Goal: Task Accomplishment & Management: Manage account settings

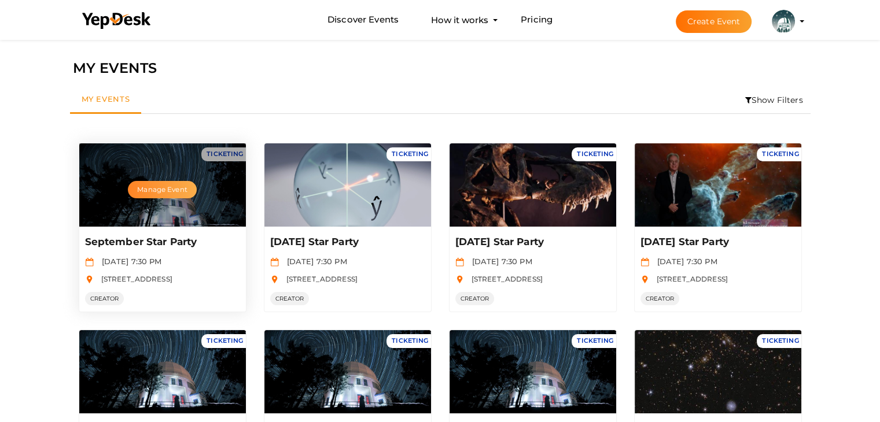
click at [156, 181] on button "Manage Event" at bounding box center [162, 189] width 68 height 17
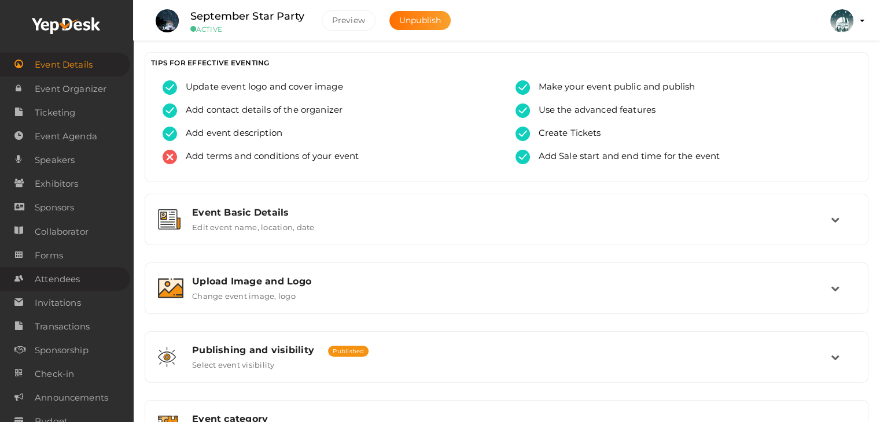
click at [75, 283] on span "Attendees" at bounding box center [57, 279] width 45 height 23
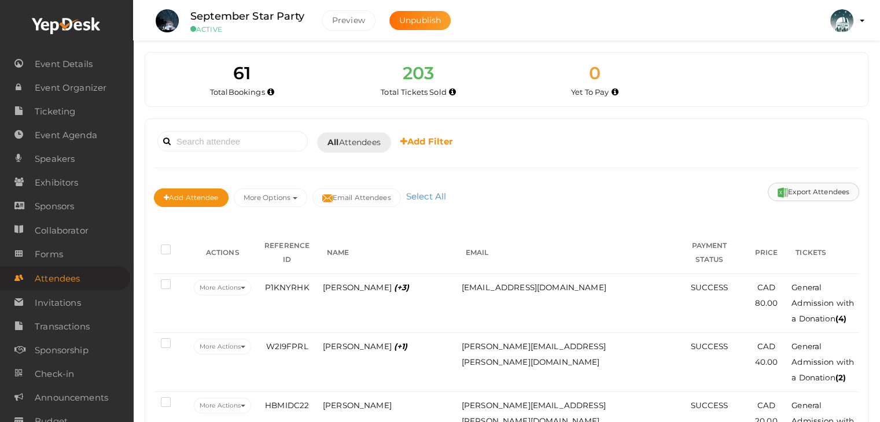
click at [819, 185] on button "Export Attendees" at bounding box center [813, 192] width 91 height 19
click at [218, 136] on input at bounding box center [232, 141] width 150 height 20
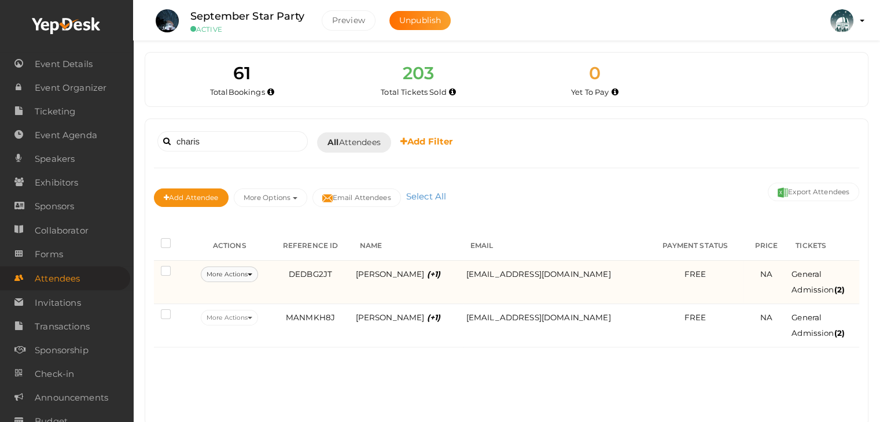
click at [252, 274] on icon at bounding box center [250, 275] width 5 height 2
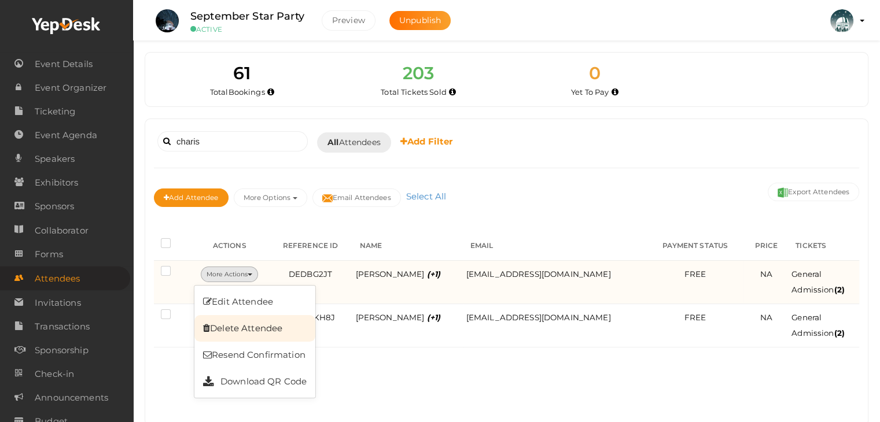
click at [261, 331] on link "Delete Attendee" at bounding box center [254, 328] width 121 height 27
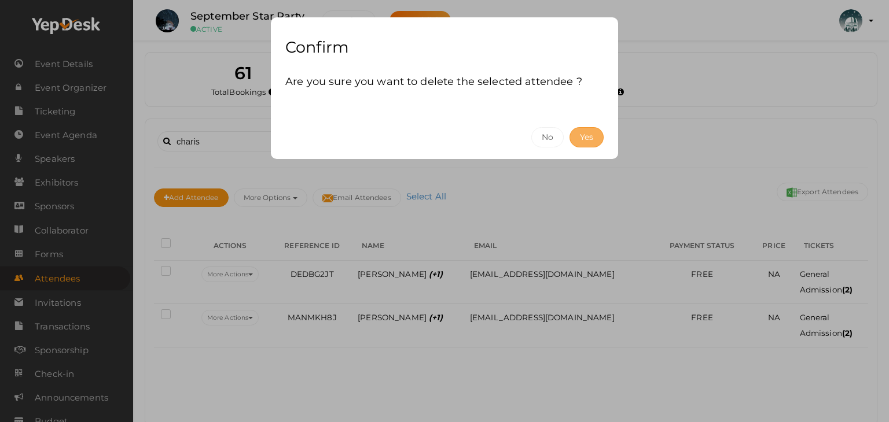
click at [592, 134] on button "Yes" at bounding box center [586, 137] width 34 height 20
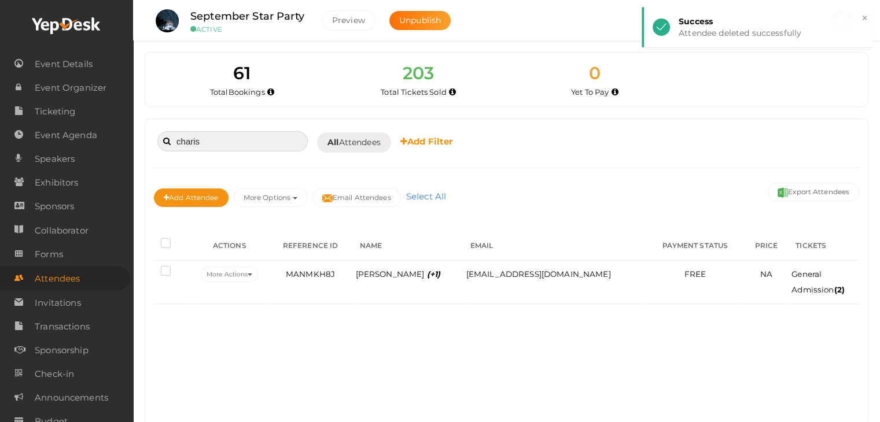
click at [251, 139] on input "charis" at bounding box center [232, 141] width 150 height 20
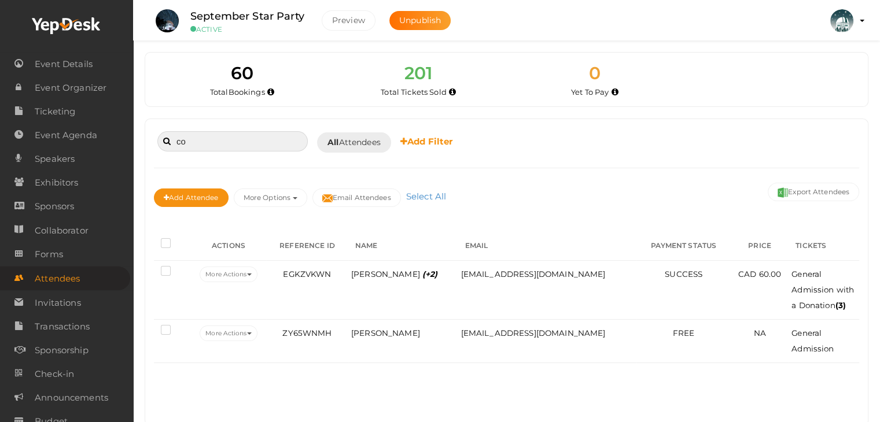
type input "c"
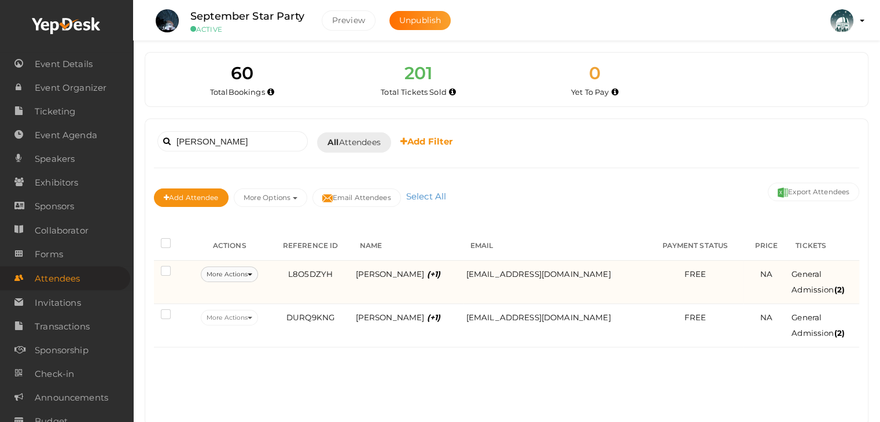
click at [255, 269] on button "More Actions" at bounding box center [229, 275] width 57 height 16
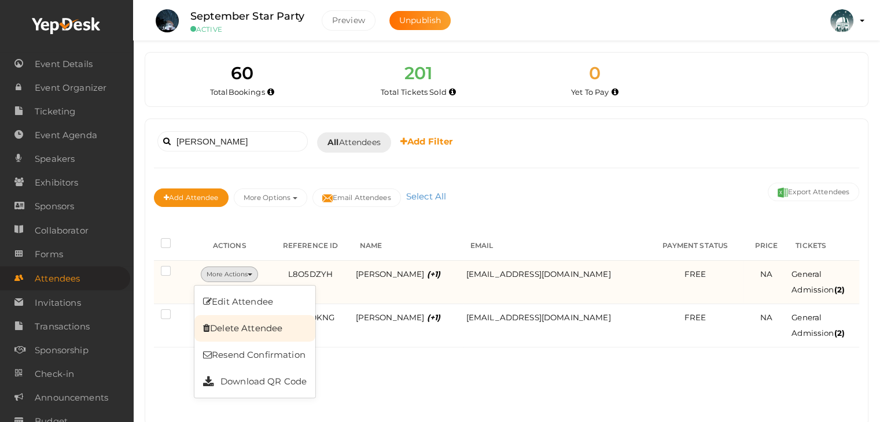
click at [265, 325] on link "Delete Attendee" at bounding box center [254, 328] width 121 height 27
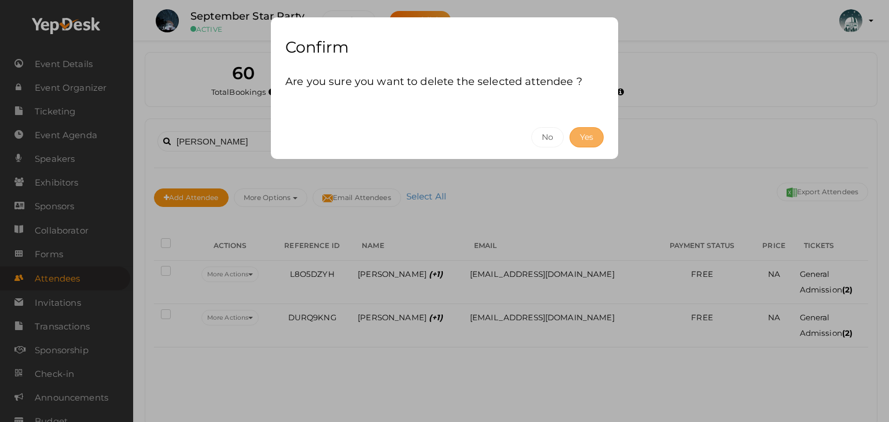
click at [601, 139] on button "Yes" at bounding box center [586, 137] width 34 height 20
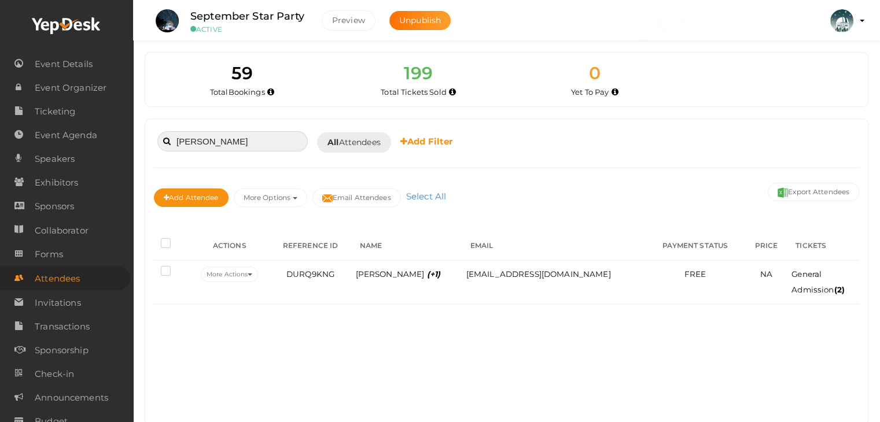
click at [231, 136] on input "gina" at bounding box center [232, 141] width 150 height 20
type input "g"
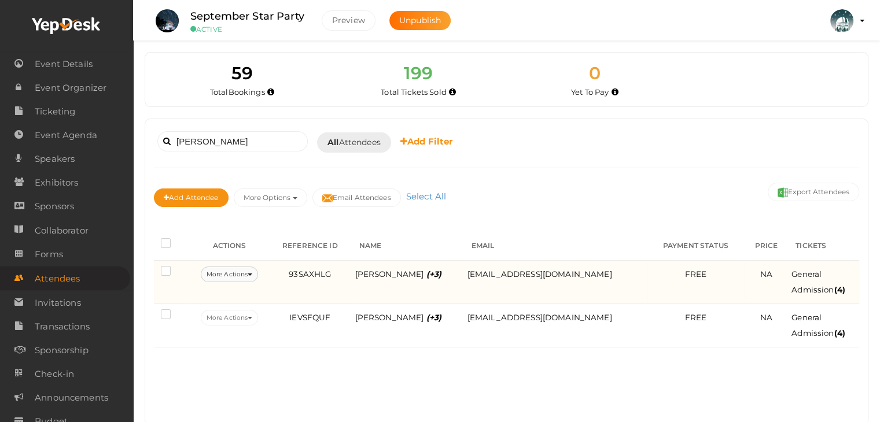
click at [243, 270] on button "More Actions" at bounding box center [229, 275] width 57 height 16
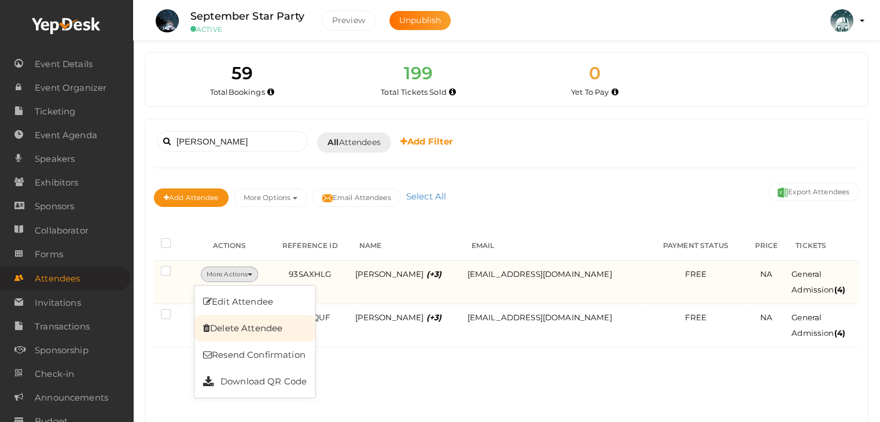
click at [251, 326] on link "Delete Attendee" at bounding box center [254, 328] width 121 height 27
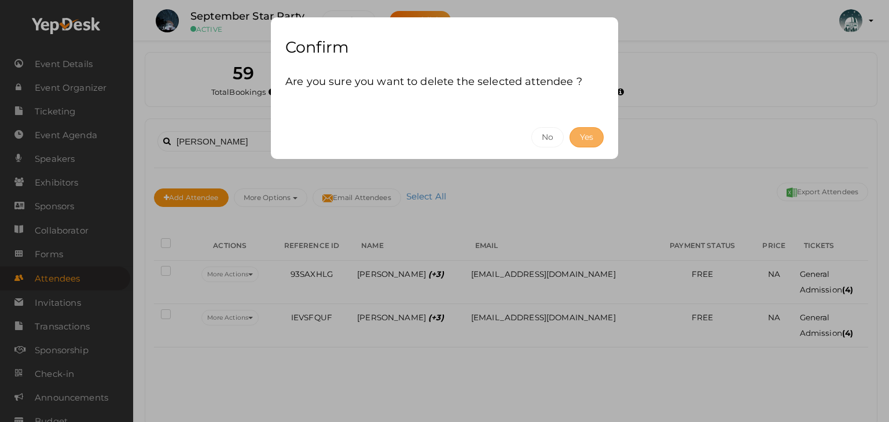
click at [581, 140] on button "Yes" at bounding box center [586, 137] width 34 height 20
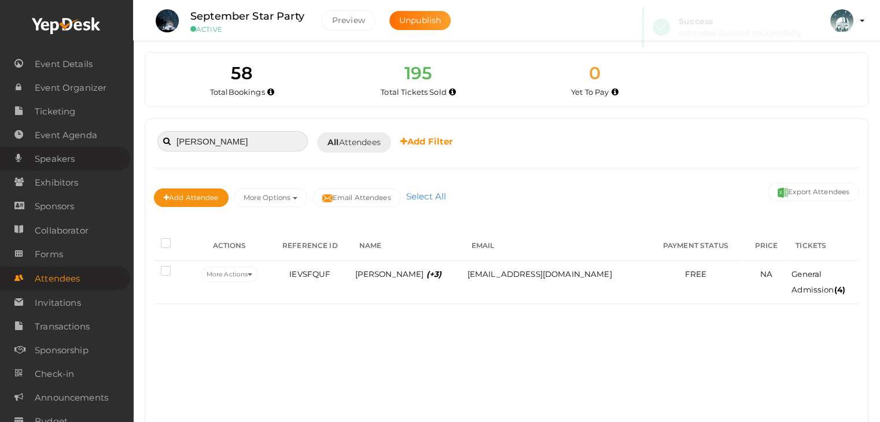
drag, startPoint x: 243, startPoint y: 144, endPoint x: 86, endPoint y: 158, distance: 158.0
click at [86, 158] on body "Discover Events How it works Powerful Registration / Ticketing Start selling yo…" at bounding box center [440, 211] width 880 height 422
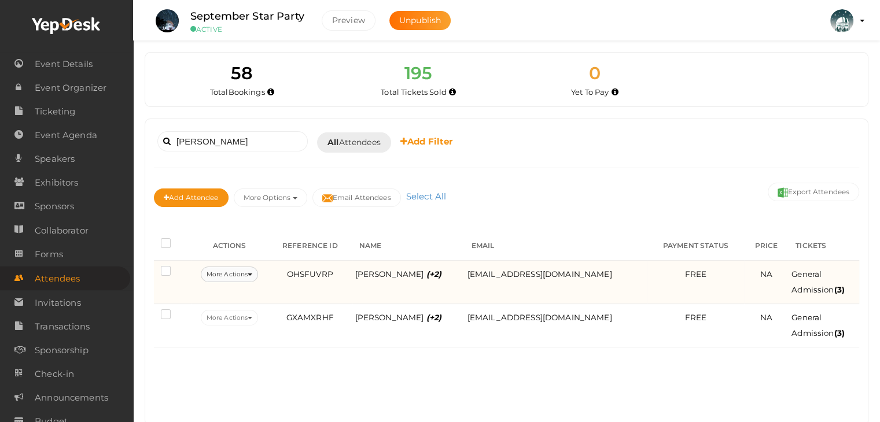
click at [246, 271] on button "More Actions" at bounding box center [229, 275] width 57 height 16
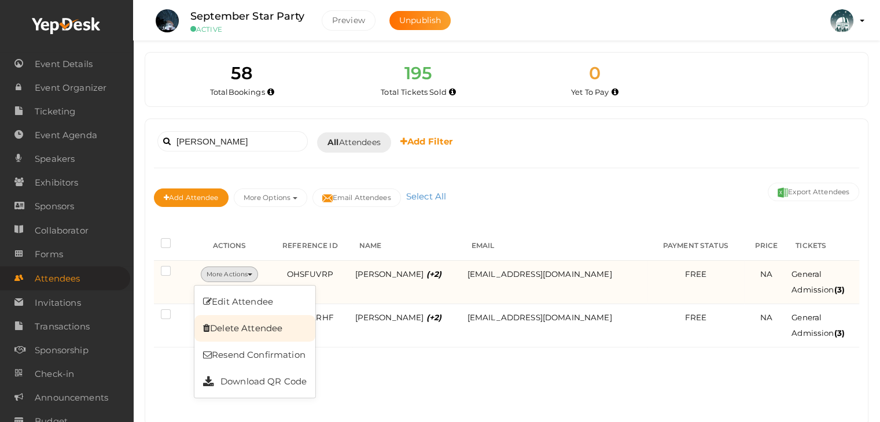
click at [256, 325] on link "Delete Attendee" at bounding box center [254, 328] width 121 height 27
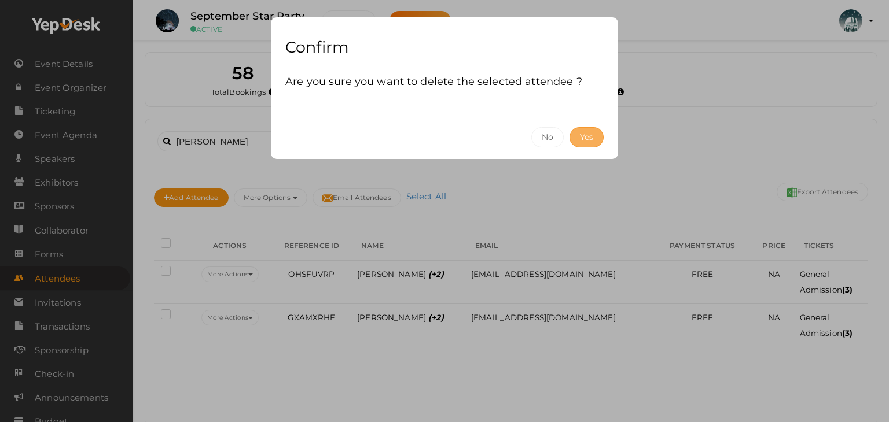
click at [582, 138] on button "Yes" at bounding box center [586, 137] width 34 height 20
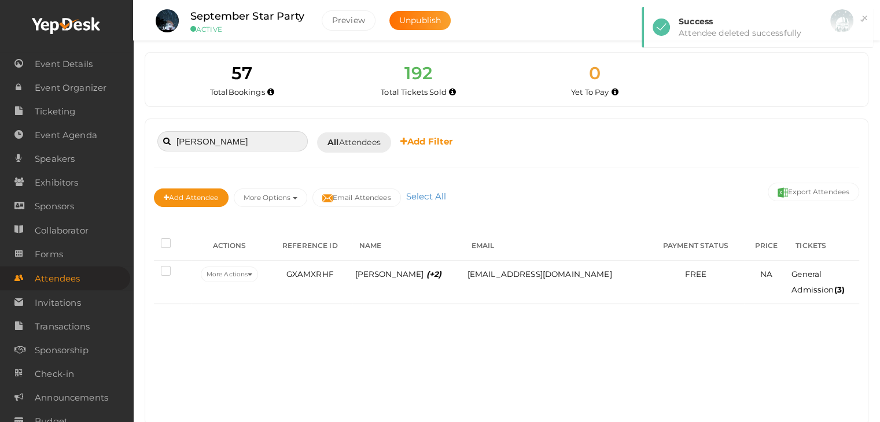
click at [210, 139] on input "jason" at bounding box center [232, 141] width 150 height 20
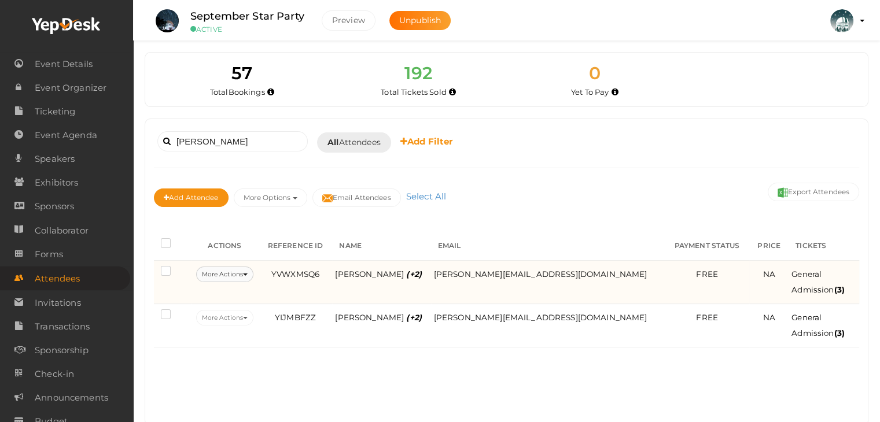
click at [252, 271] on button "More Actions" at bounding box center [224, 275] width 57 height 16
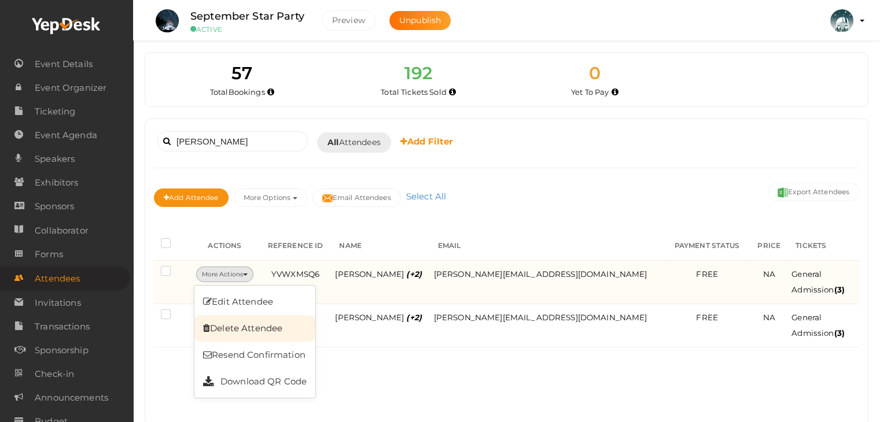
click at [259, 325] on link "Delete Attendee" at bounding box center [254, 328] width 121 height 27
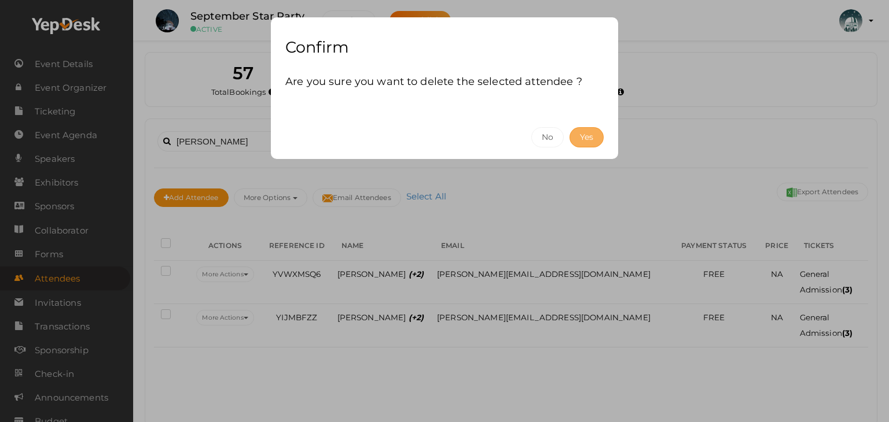
click at [583, 135] on button "Yes" at bounding box center [586, 137] width 34 height 20
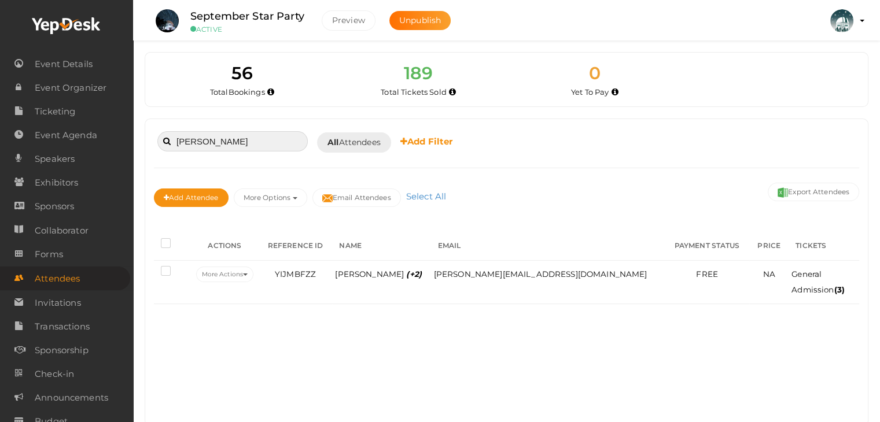
click at [194, 139] on input "jeff" at bounding box center [232, 141] width 150 height 20
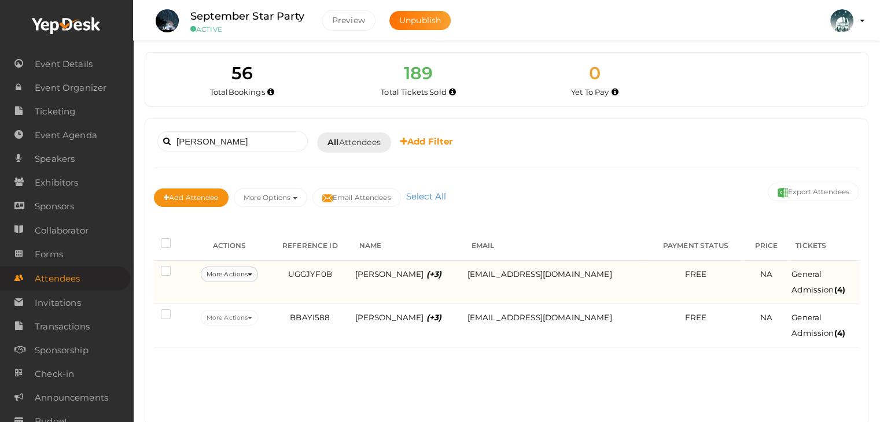
click at [245, 274] on button "More Actions" at bounding box center [229, 275] width 57 height 16
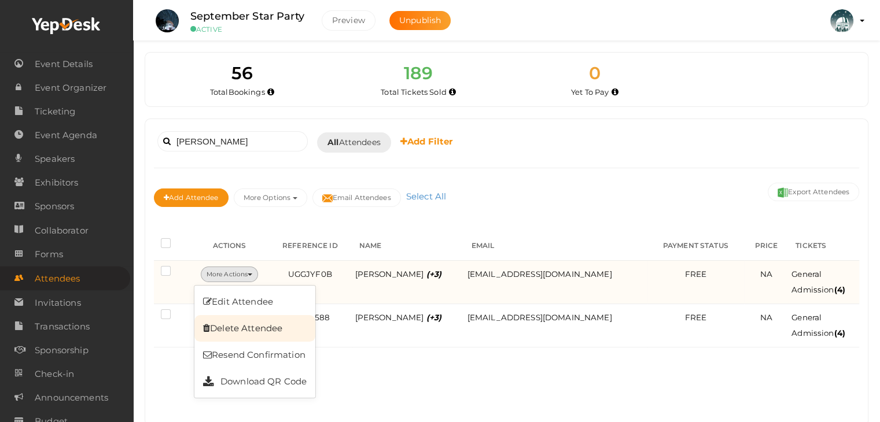
click at [244, 323] on link "Delete Attendee" at bounding box center [254, 328] width 121 height 27
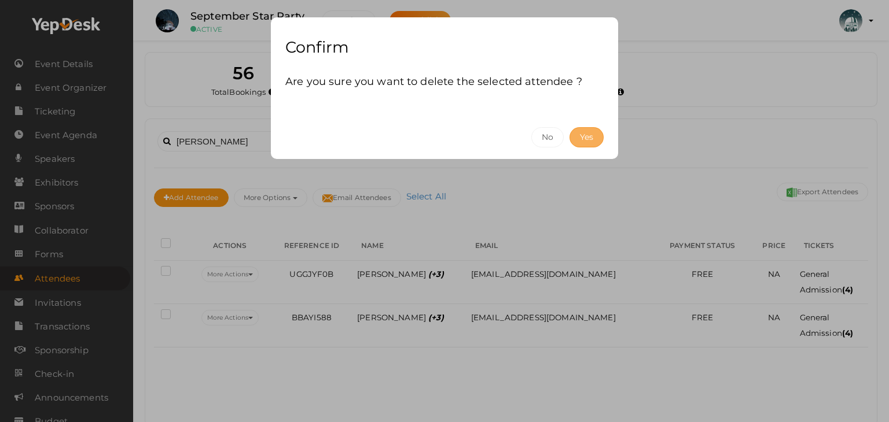
click at [578, 139] on button "Yes" at bounding box center [586, 137] width 34 height 20
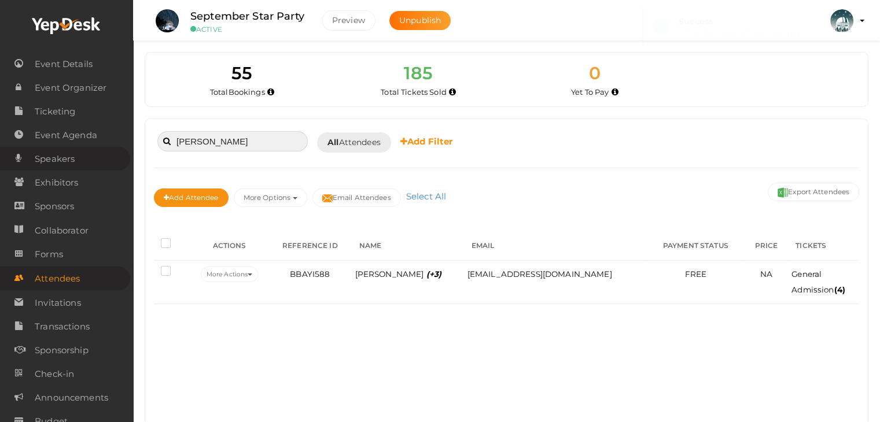
drag, startPoint x: 250, startPoint y: 145, endPoint x: 66, endPoint y: 154, distance: 184.2
click at [66, 154] on body "Discover Events How it works Powerful Registration / Ticketing Start selling yo…" at bounding box center [440, 211] width 880 height 422
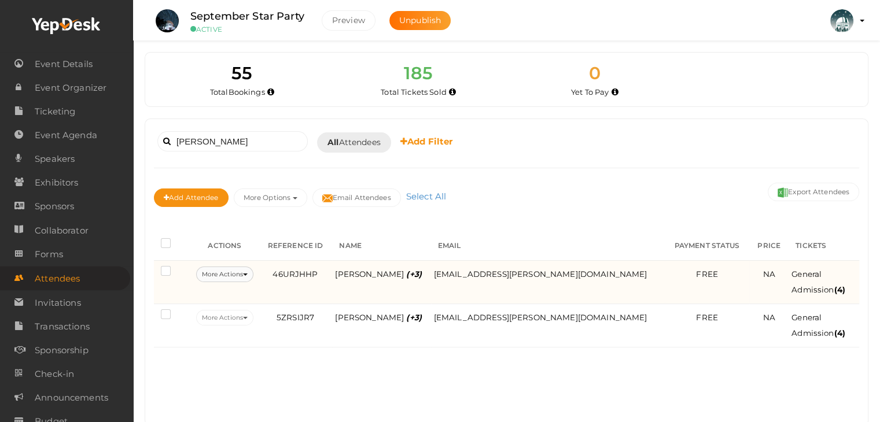
click at [241, 270] on button "More Actions" at bounding box center [224, 275] width 57 height 16
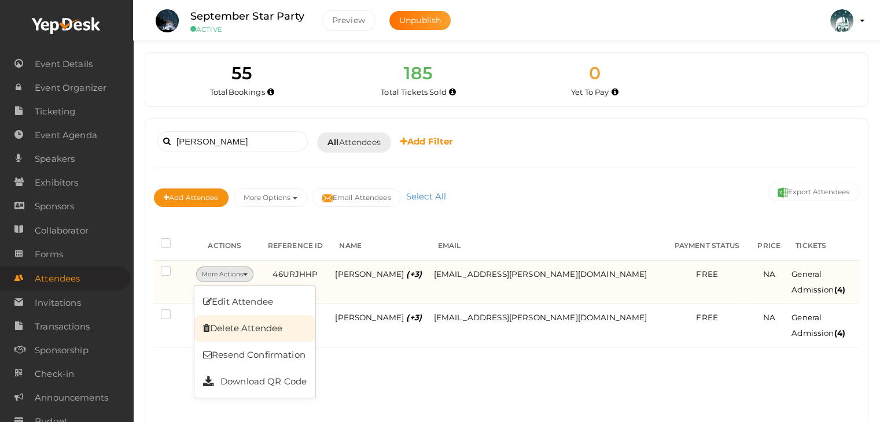
click at [260, 321] on link "Delete Attendee" at bounding box center [254, 328] width 121 height 27
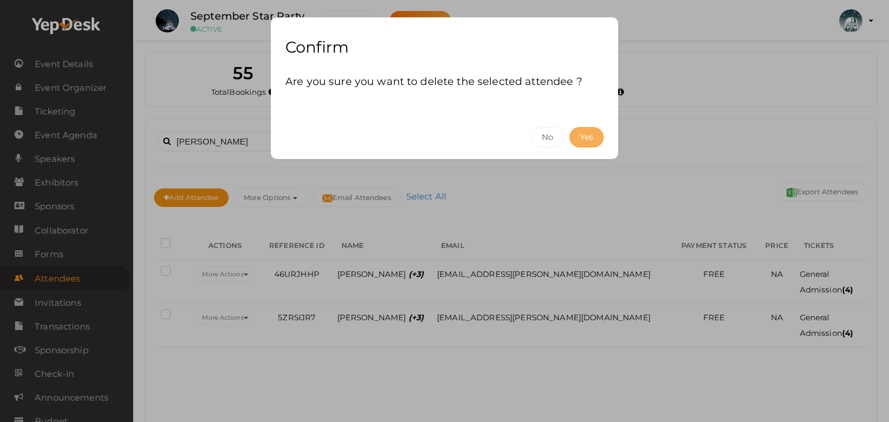
click at [590, 134] on button "Yes" at bounding box center [586, 137] width 34 height 20
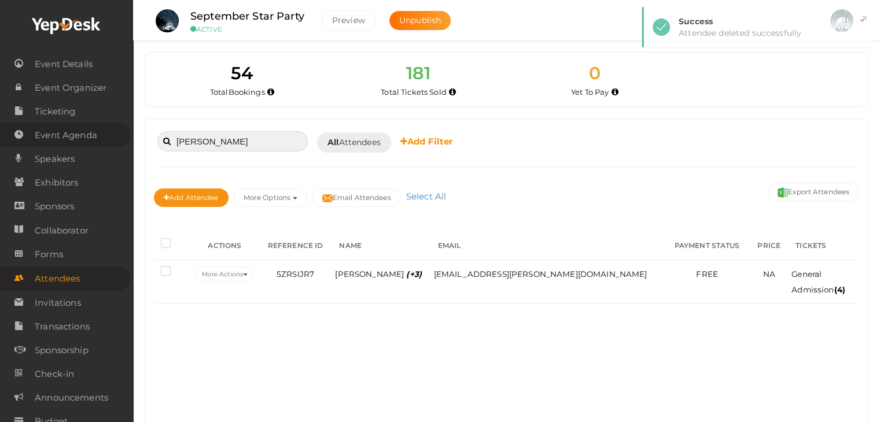
drag, startPoint x: 218, startPoint y: 141, endPoint x: 65, endPoint y: 128, distance: 153.8
click at [65, 128] on body "Discover Events How it works Powerful Registration / Ticketing Start selling yo…" at bounding box center [440, 211] width 880 height 422
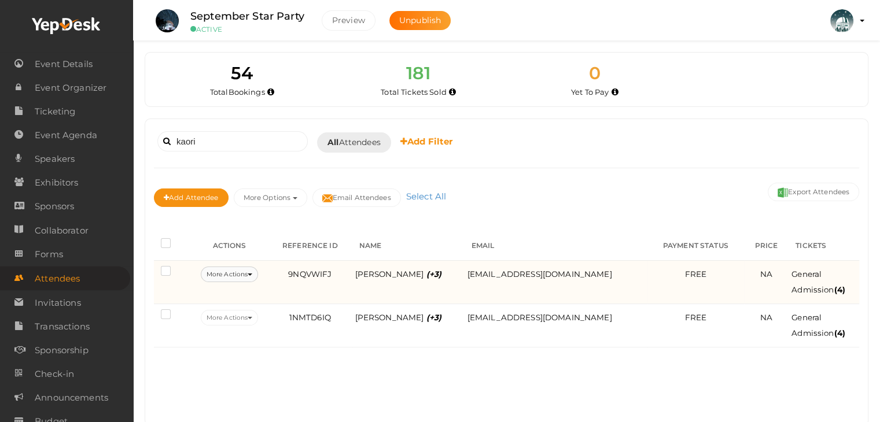
click at [228, 276] on button "More Actions" at bounding box center [229, 275] width 57 height 16
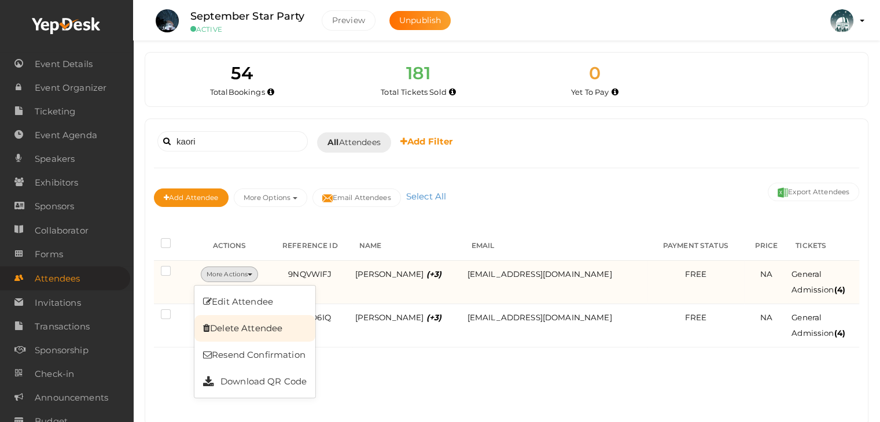
click at [239, 329] on link "Delete Attendee" at bounding box center [254, 328] width 121 height 27
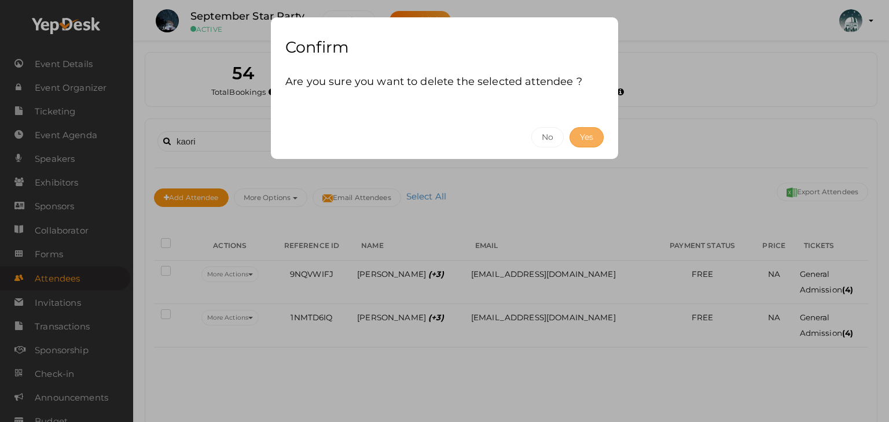
click at [583, 134] on button "Yes" at bounding box center [586, 137] width 34 height 20
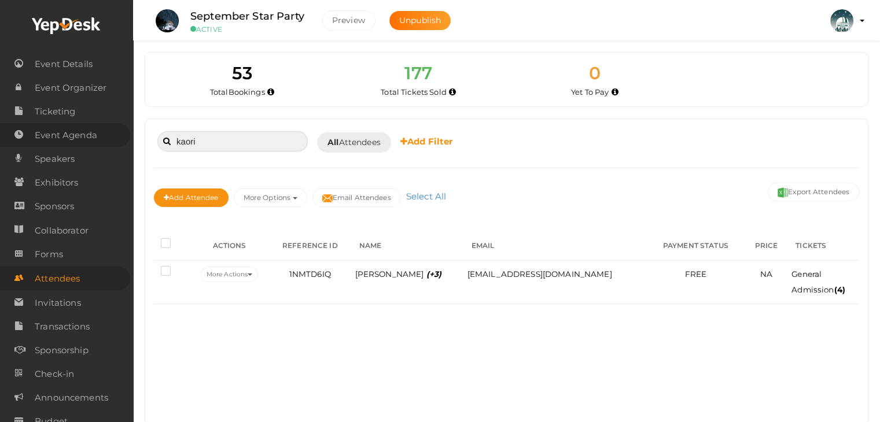
drag, startPoint x: 221, startPoint y: 146, endPoint x: 50, endPoint y: 142, distance: 170.7
click at [50, 142] on body "Discover Events How it works Powerful Registration / Ticketing Start selling yo…" at bounding box center [440, 211] width 880 height 422
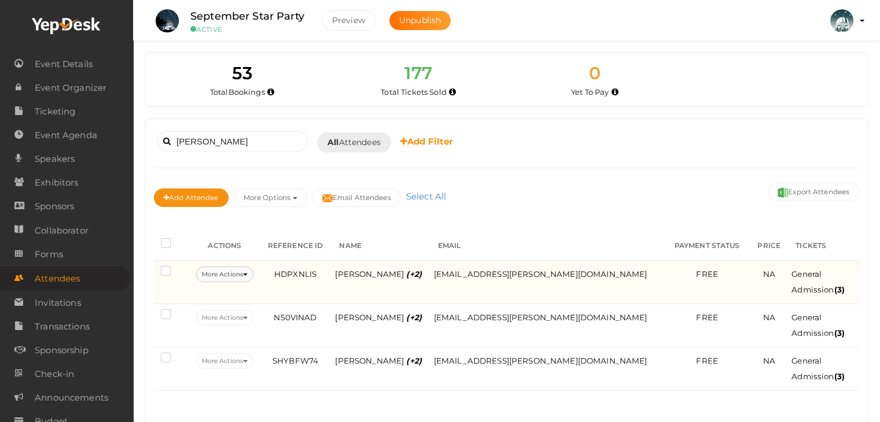
click at [253, 273] on button "More Actions" at bounding box center [224, 275] width 57 height 16
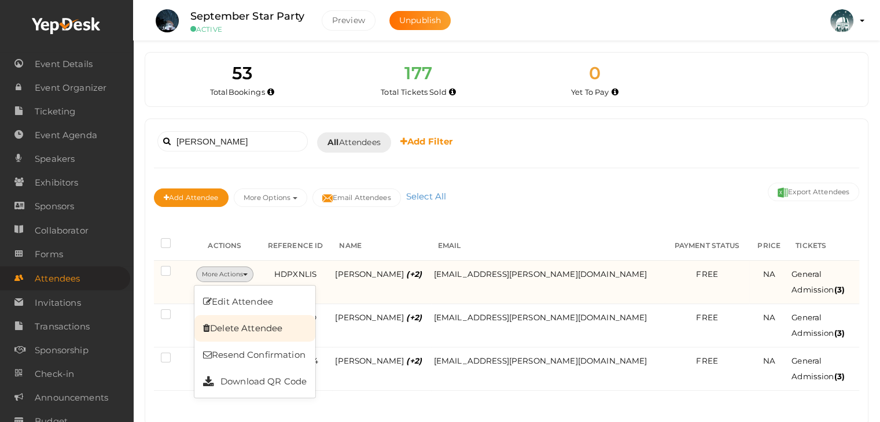
click at [272, 329] on link "Delete Attendee" at bounding box center [254, 328] width 121 height 27
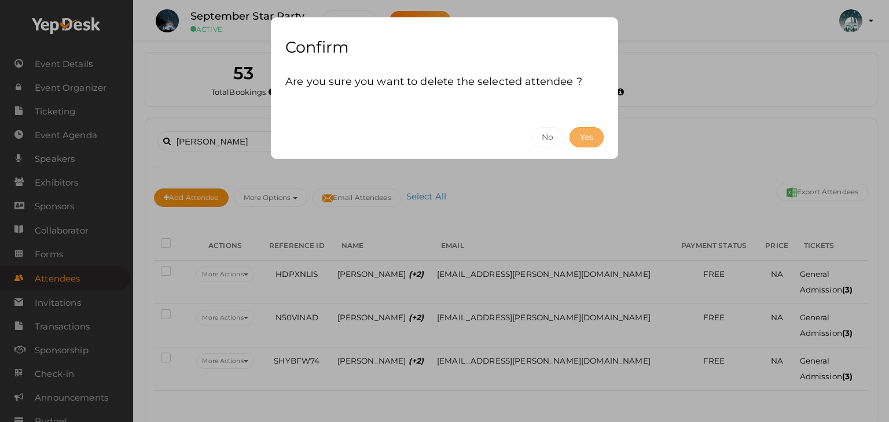
click at [583, 142] on button "Yes" at bounding box center [586, 137] width 34 height 20
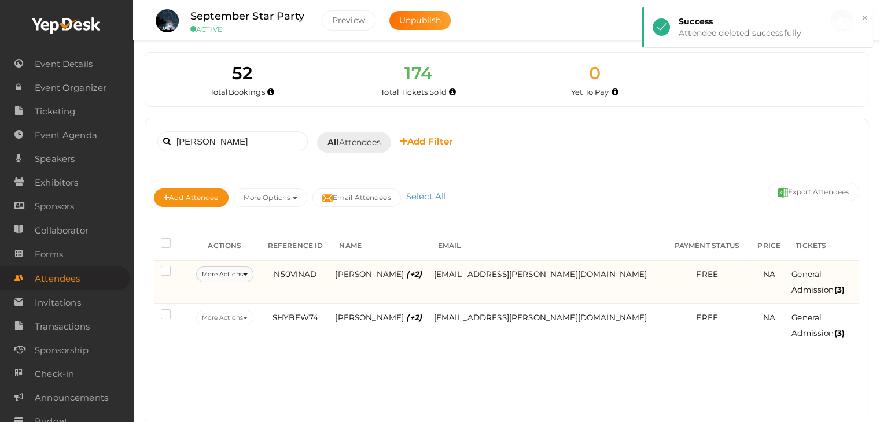
click at [248, 274] on icon at bounding box center [245, 275] width 5 height 2
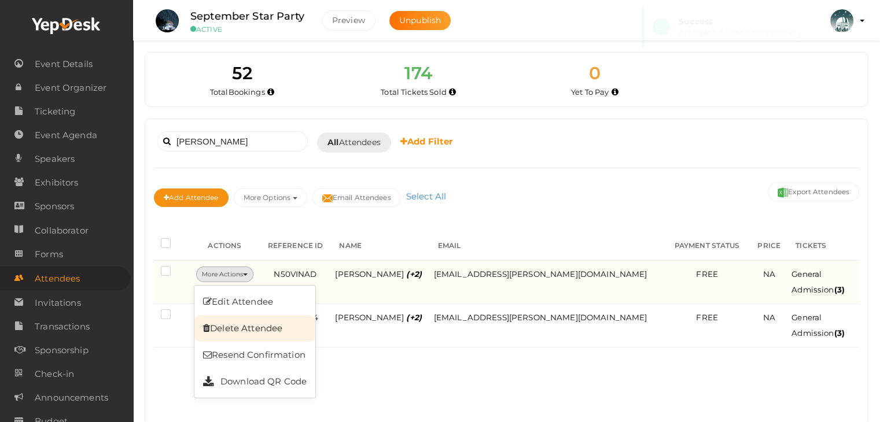
click at [271, 333] on link "Delete Attendee" at bounding box center [254, 328] width 121 height 27
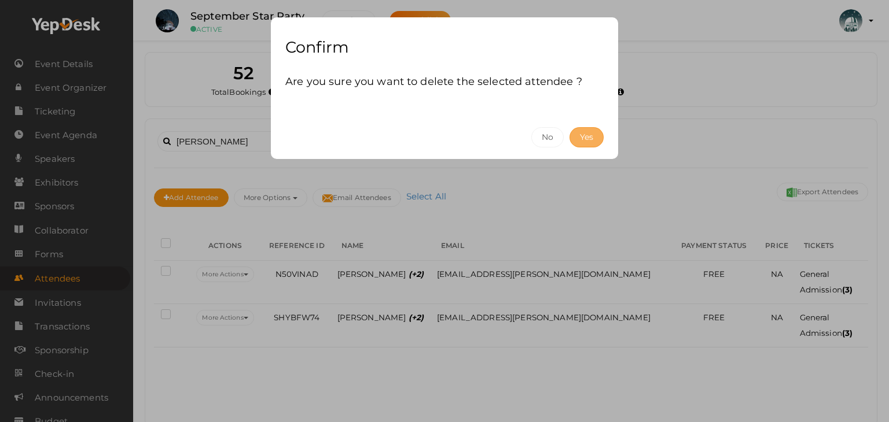
click at [594, 132] on button "Yes" at bounding box center [586, 137] width 34 height 20
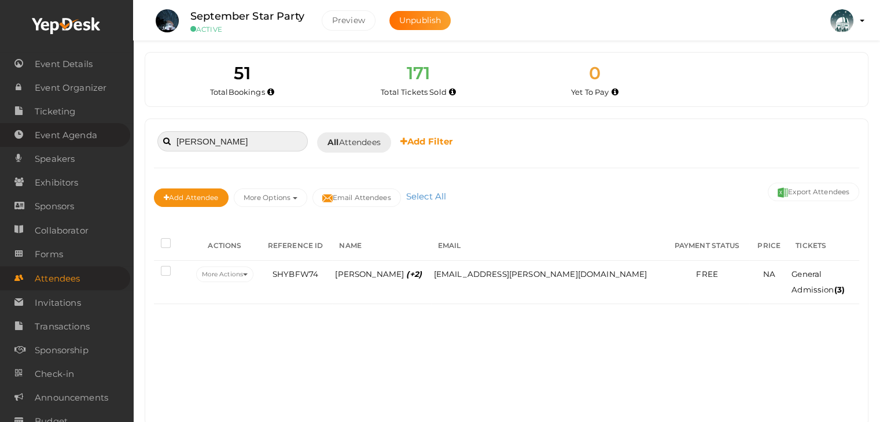
drag, startPoint x: 201, startPoint y: 147, endPoint x: 0, endPoint y: 129, distance: 202.1
click at [0, 129] on body "Discover Events How it works Powerful Registration / Ticketing Start selling yo…" at bounding box center [440, 211] width 880 height 422
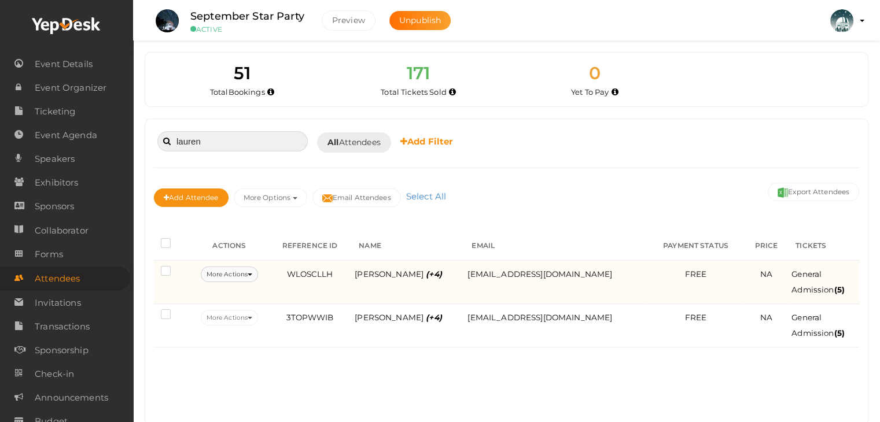
type input "lauren"
click at [231, 270] on button "More Actions" at bounding box center [229, 275] width 57 height 16
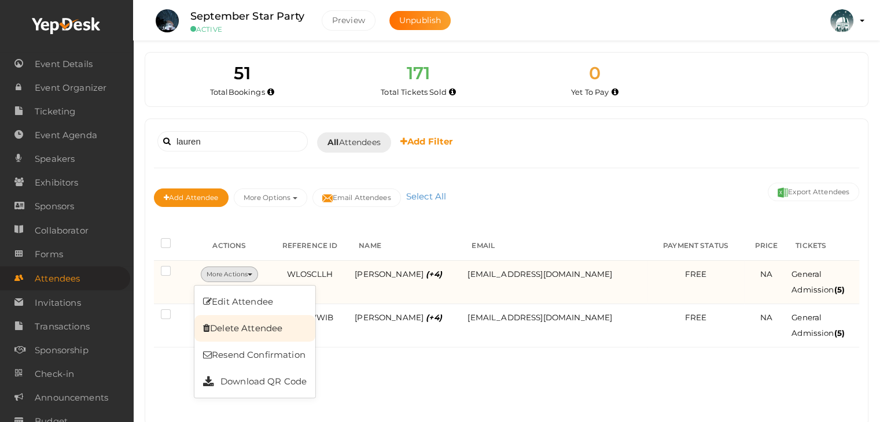
click at [249, 327] on link "Delete Attendee" at bounding box center [254, 328] width 121 height 27
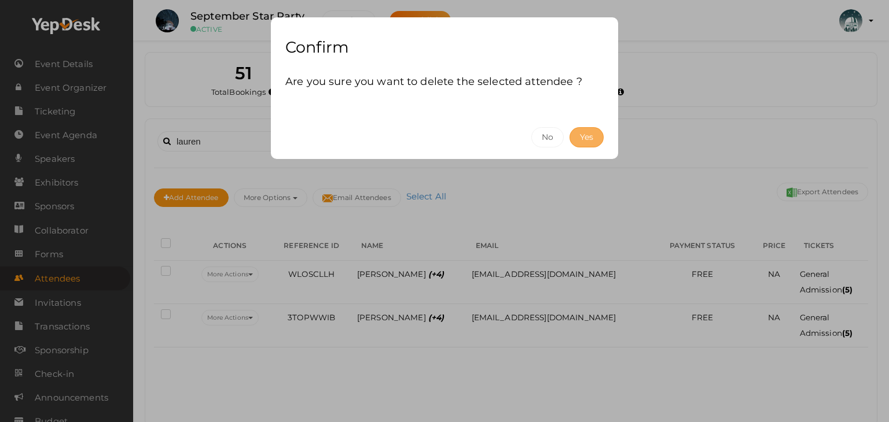
click at [587, 133] on button "Yes" at bounding box center [586, 137] width 34 height 20
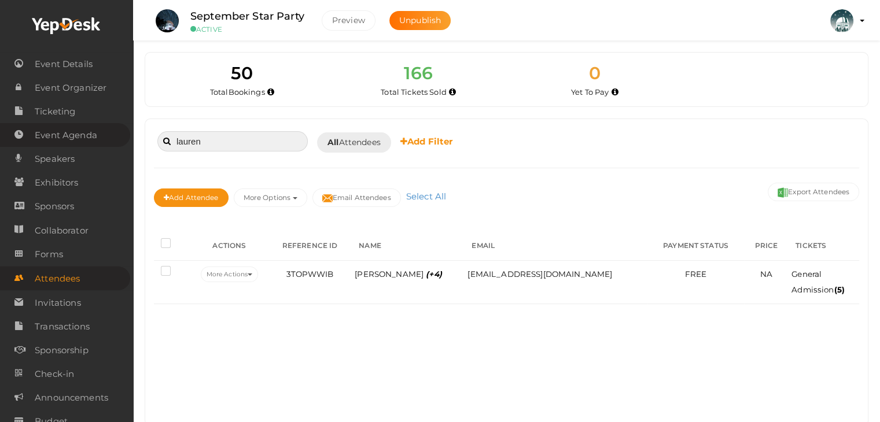
drag, startPoint x: 214, startPoint y: 142, endPoint x: 60, endPoint y: 146, distance: 154.5
click at [60, 146] on body "Discover Events How it works Powerful Registration / Ticketing Start selling yo…" at bounding box center [440, 211] width 880 height 422
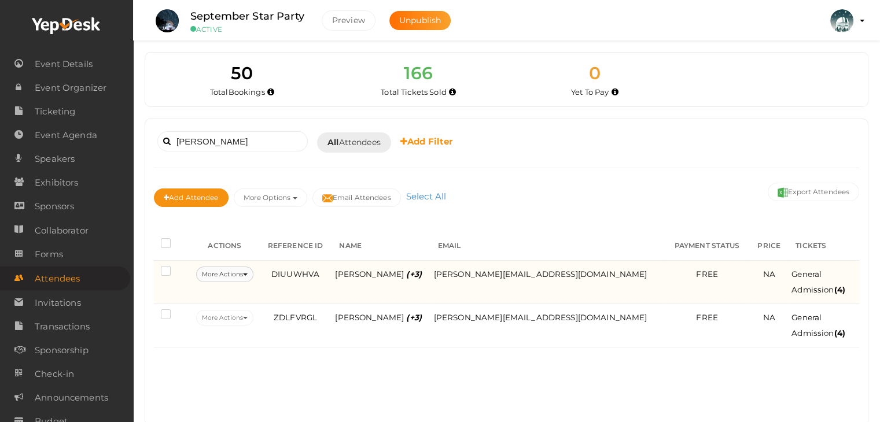
click at [253, 274] on button "More Actions" at bounding box center [224, 275] width 57 height 16
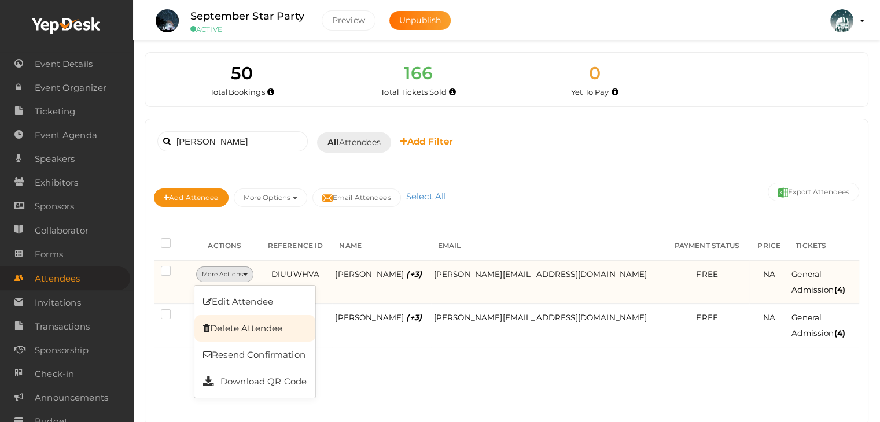
click at [259, 326] on link "Delete Attendee" at bounding box center [254, 328] width 121 height 27
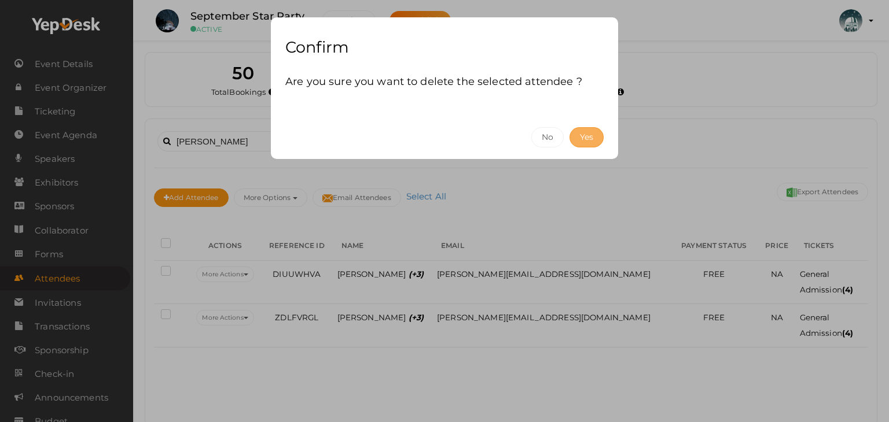
click at [592, 137] on button "Yes" at bounding box center [586, 137] width 34 height 20
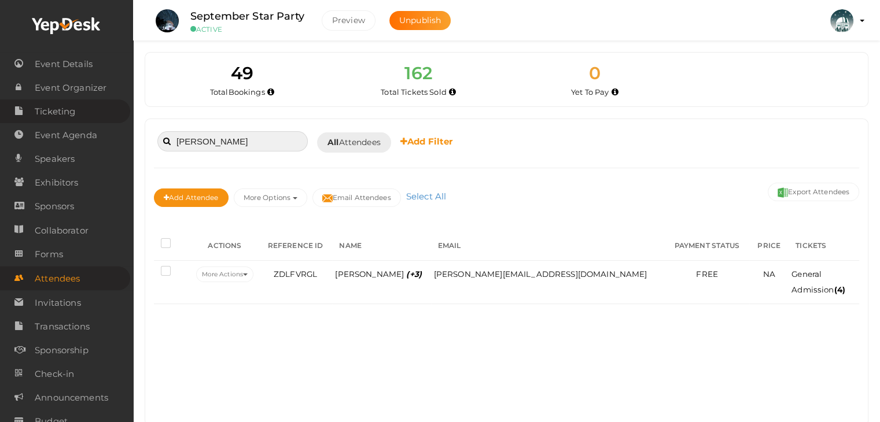
drag, startPoint x: 212, startPoint y: 141, endPoint x: 38, endPoint y: 119, distance: 175.5
click at [38, 119] on body "Discover Events How it works Powerful Registration / Ticketing Start selling yo…" at bounding box center [440, 211] width 880 height 422
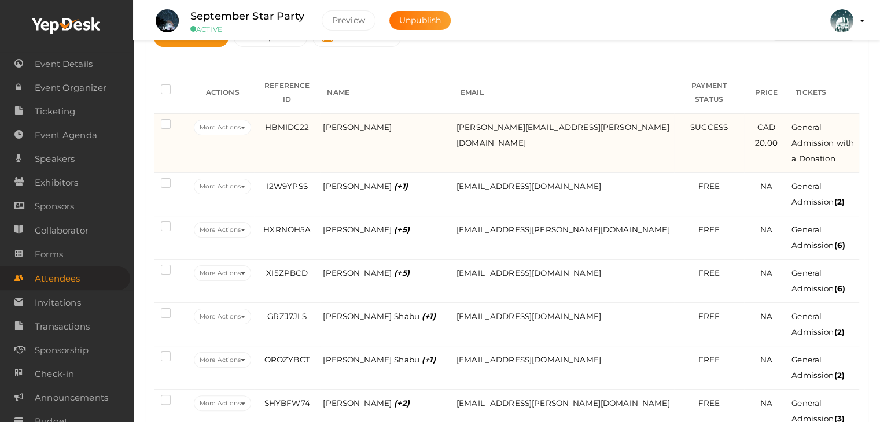
scroll to position [231, 0]
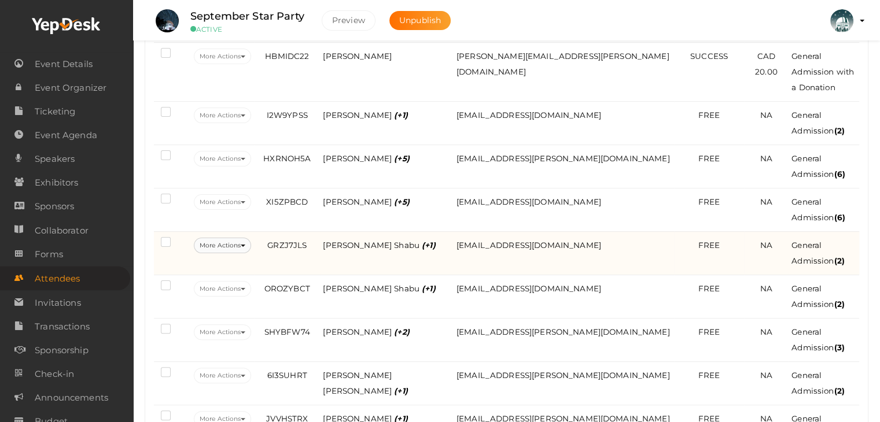
click at [251, 238] on button "More Actions" at bounding box center [222, 246] width 57 height 16
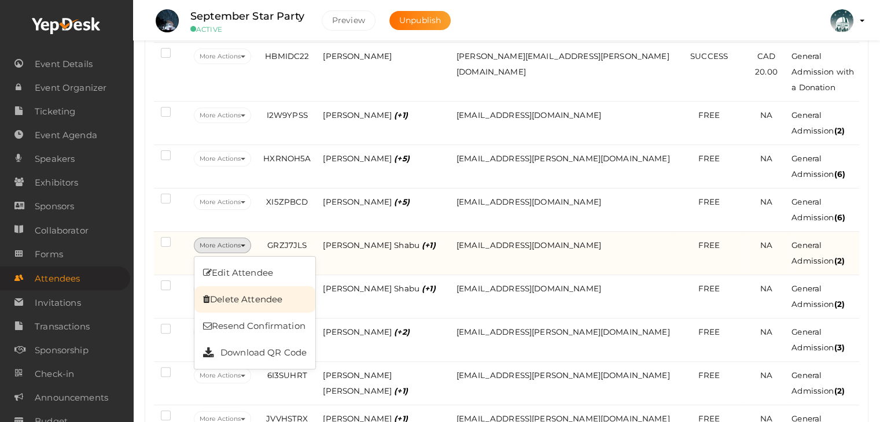
click at [259, 287] on link "Delete Attendee" at bounding box center [254, 299] width 121 height 27
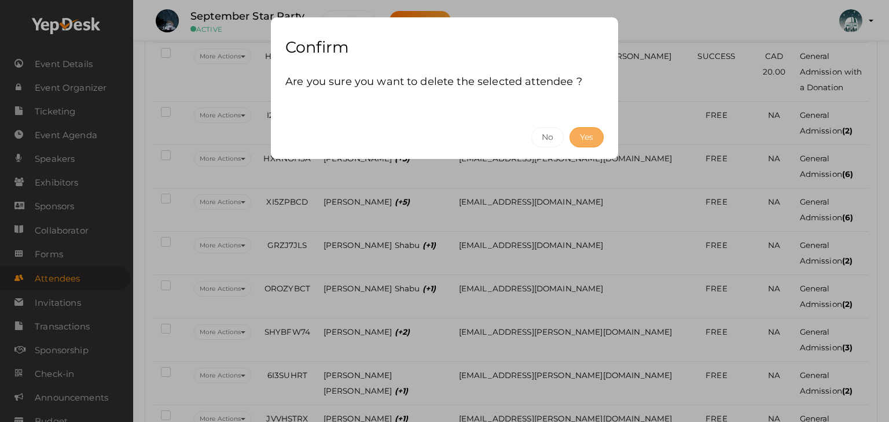
click at [587, 138] on button "Yes" at bounding box center [586, 137] width 34 height 20
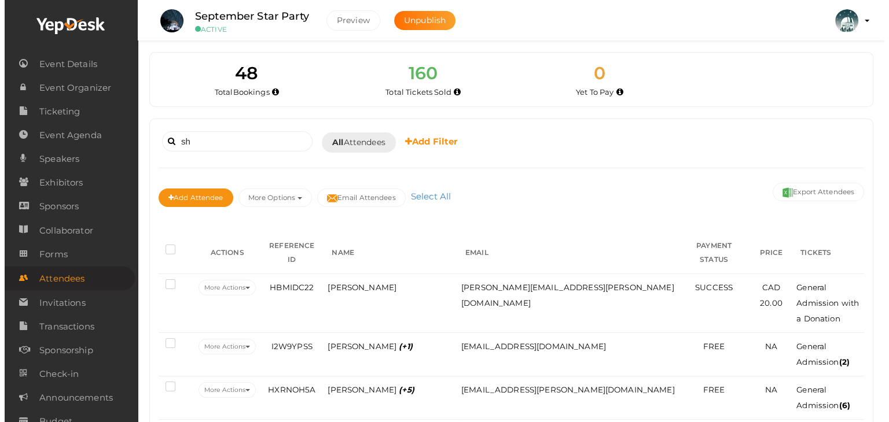
scroll to position [0, 0]
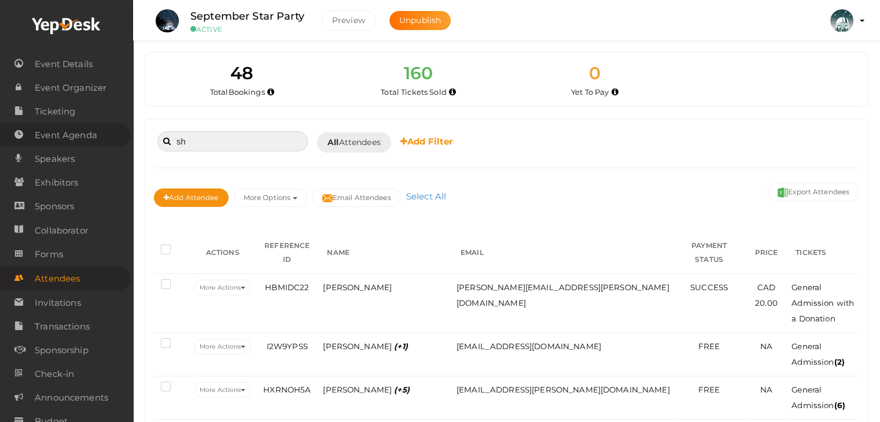
drag, startPoint x: 211, startPoint y: 138, endPoint x: 3, endPoint y: 137, distance: 207.7
click at [5, 137] on body "Discover Events How it works Powerful Registration / Ticketing Start selling yo…" at bounding box center [440, 211] width 880 height 422
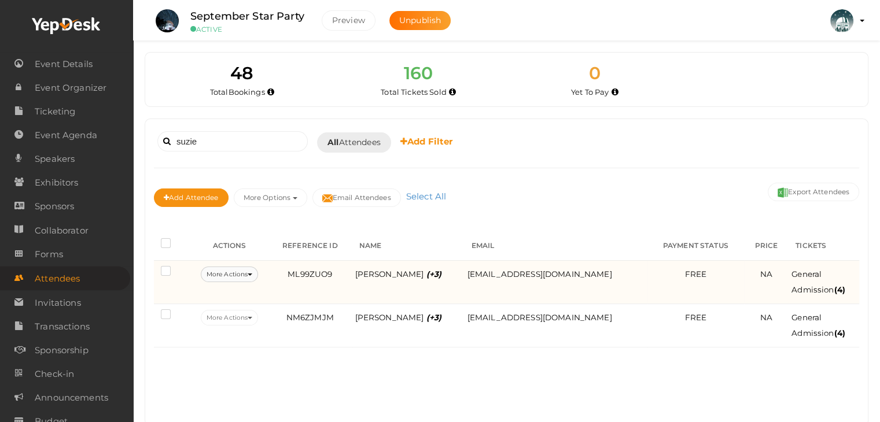
click at [244, 267] on button "More Actions" at bounding box center [229, 275] width 57 height 16
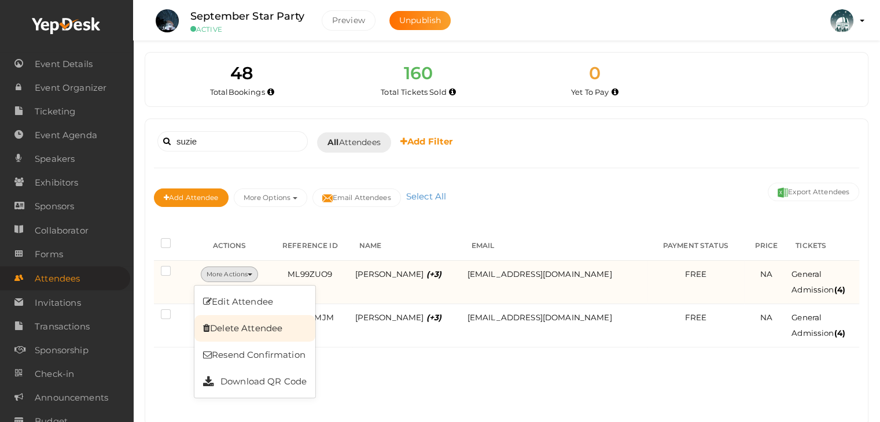
click at [251, 322] on link "Delete Attendee" at bounding box center [254, 328] width 121 height 27
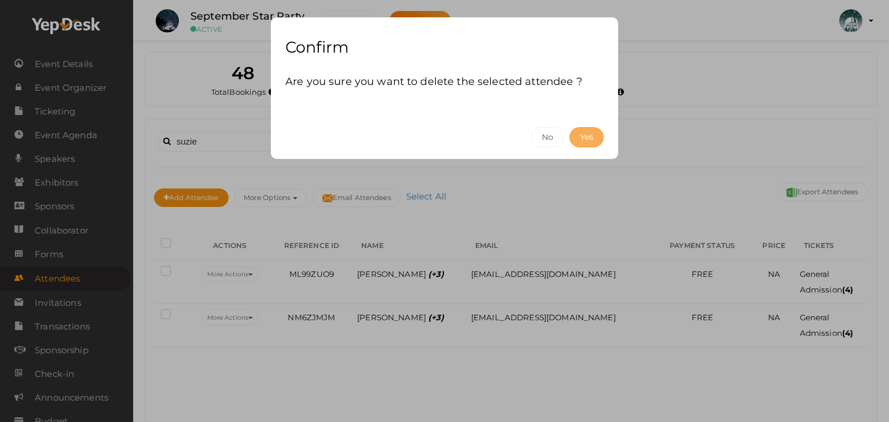
click at [582, 137] on button "Yes" at bounding box center [586, 137] width 34 height 20
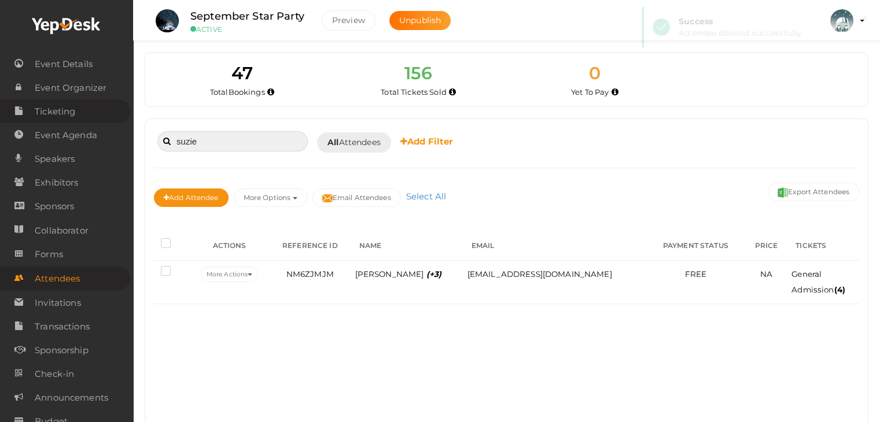
drag, startPoint x: 211, startPoint y: 141, endPoint x: 0, endPoint y: 121, distance: 211.5
click at [0, 121] on body "Discover Events How it works Powerful Registration / Ticketing Start selling yo…" at bounding box center [440, 211] width 880 height 422
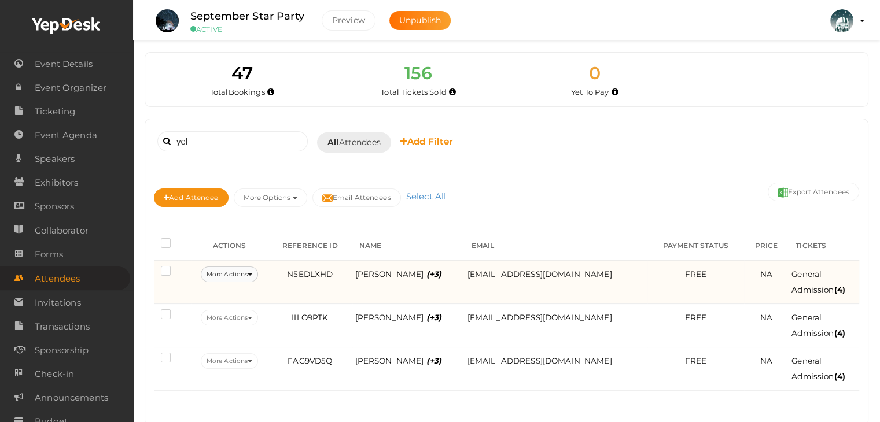
click at [249, 272] on button "More Actions" at bounding box center [229, 275] width 57 height 16
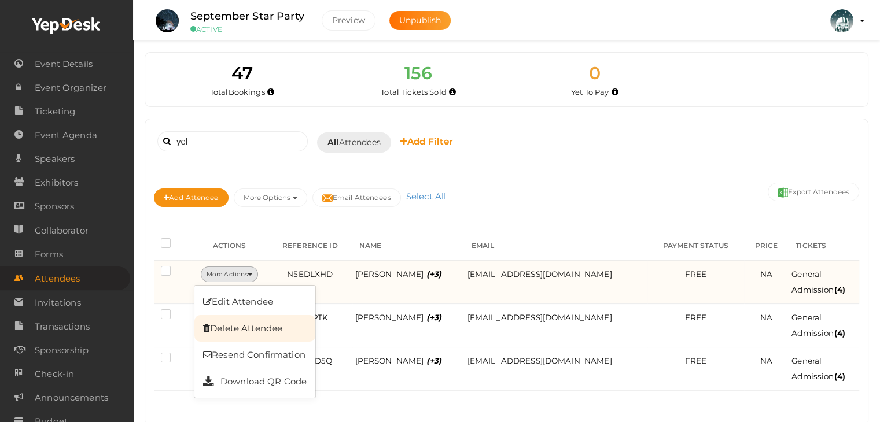
click at [267, 330] on link "Delete Attendee" at bounding box center [254, 328] width 121 height 27
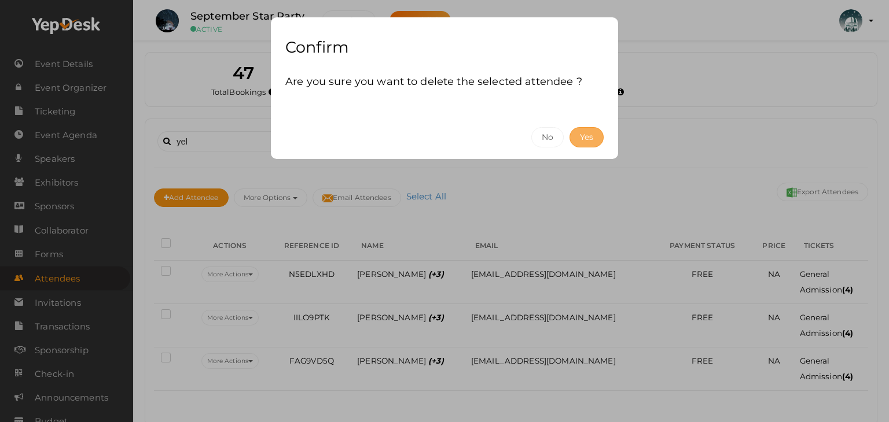
click at [584, 140] on button "Yes" at bounding box center [586, 137] width 34 height 20
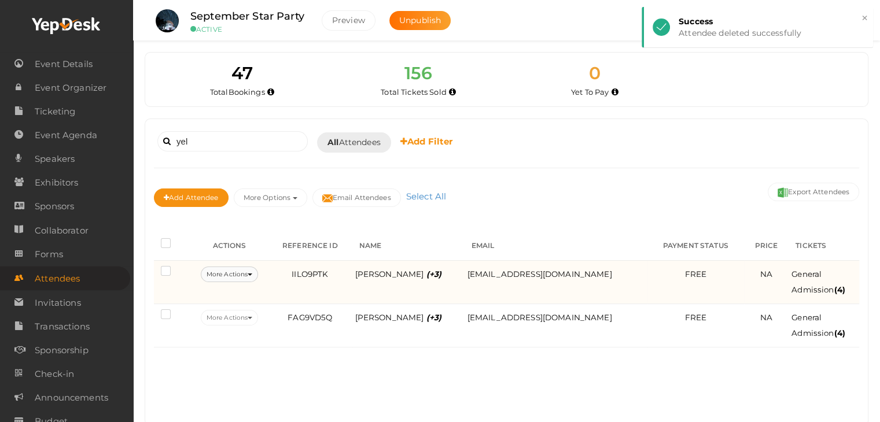
click at [254, 271] on button "More Actions" at bounding box center [229, 275] width 57 height 16
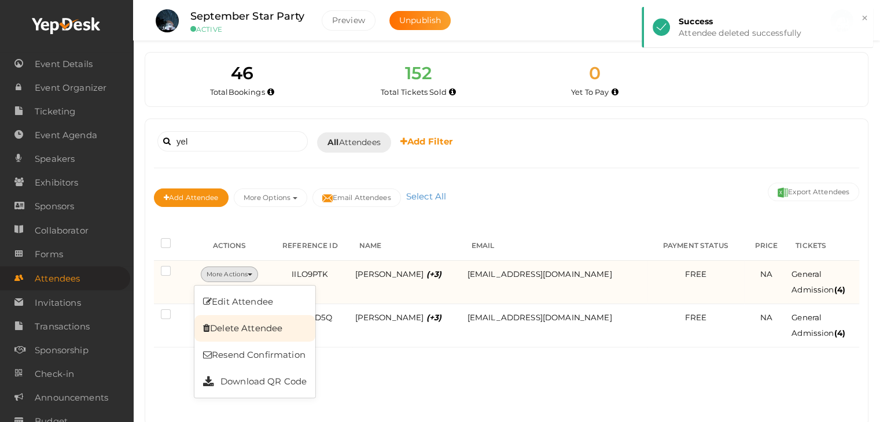
click at [262, 333] on link "Delete Attendee" at bounding box center [254, 328] width 121 height 27
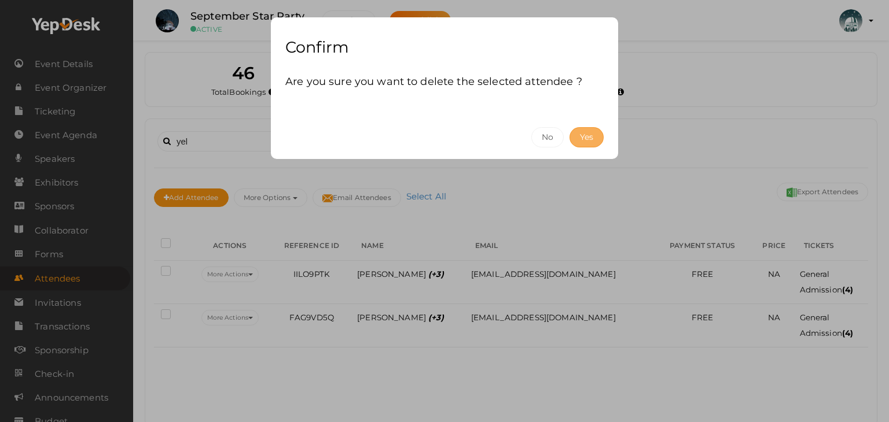
click at [582, 130] on button "Yes" at bounding box center [586, 137] width 34 height 20
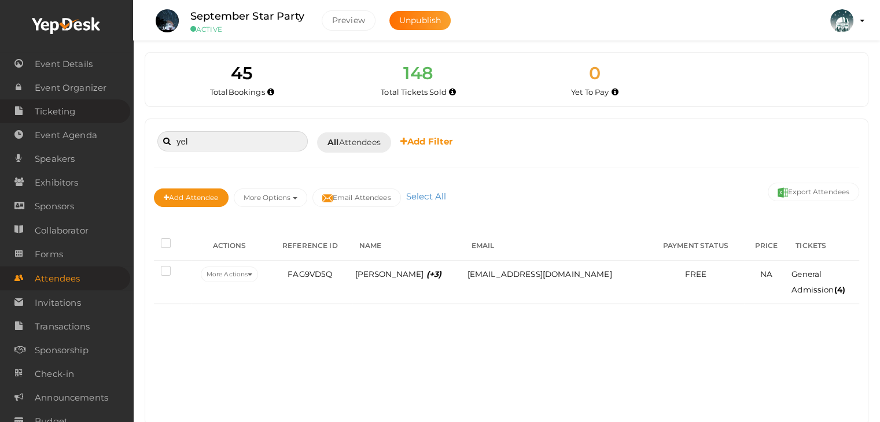
drag, startPoint x: 236, startPoint y: 141, endPoint x: 120, endPoint y: 120, distance: 117.6
click at [120, 120] on body "Discover Events How it works Powerful Registration / Ticketing Start selling yo…" at bounding box center [440, 211] width 880 height 422
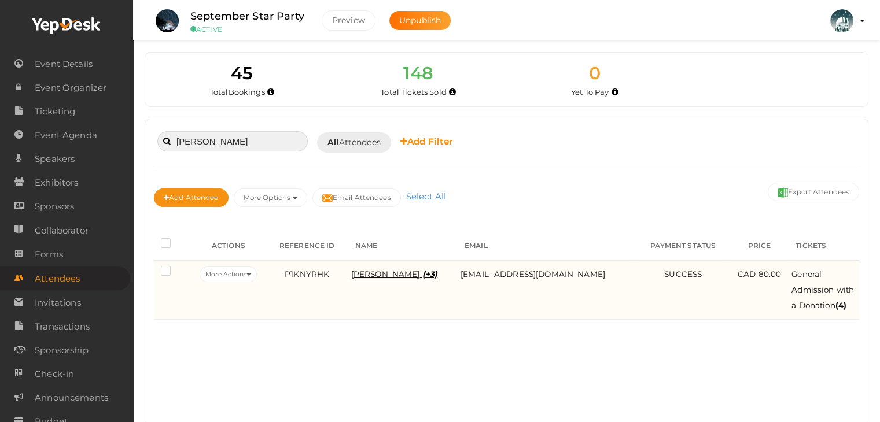
type input "liz"
click at [410, 275] on span "LizeMarie Koekemoer (+3)" at bounding box center [394, 274] width 87 height 9
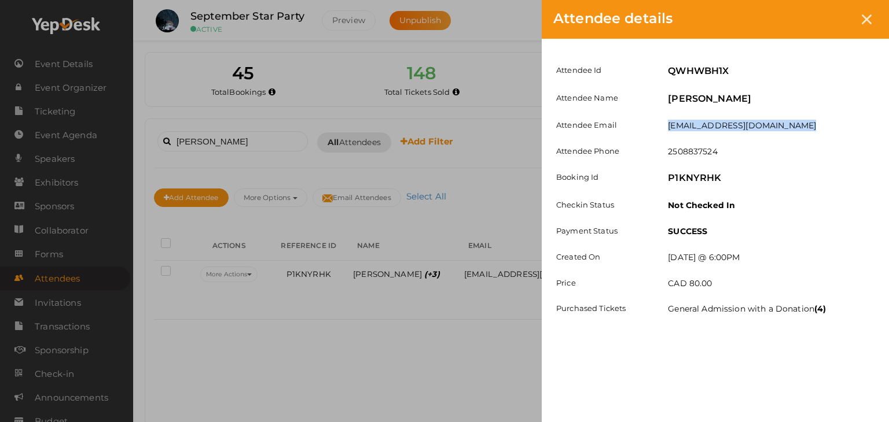
drag, startPoint x: 808, startPoint y: 124, endPoint x: 665, endPoint y: 127, distance: 142.9
click at [665, 127] on div "lizemariekoekemoer@gmail.com" at bounding box center [771, 127] width 224 height 14
copy label "lizemariekoekemoer@gmail.com"
drag, startPoint x: 861, startPoint y: 19, endPoint x: 470, endPoint y: 135, distance: 407.6
click at [861, 19] on div at bounding box center [866, 19] width 21 height 21
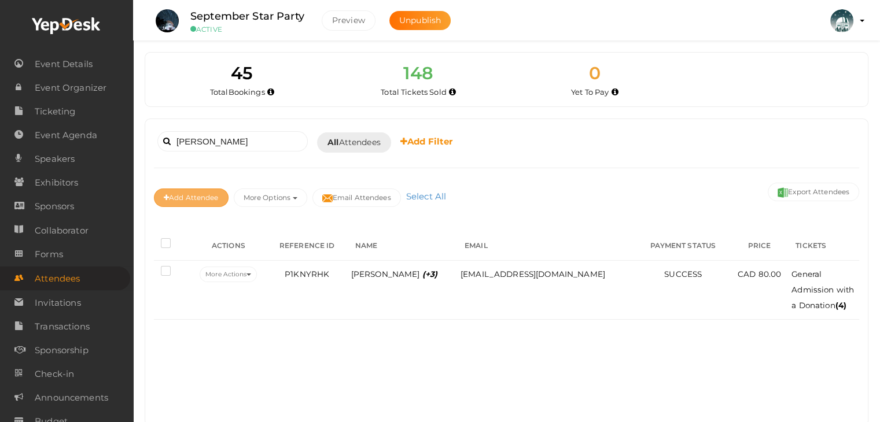
click at [192, 195] on button "Add Attendee" at bounding box center [191, 198] width 75 height 19
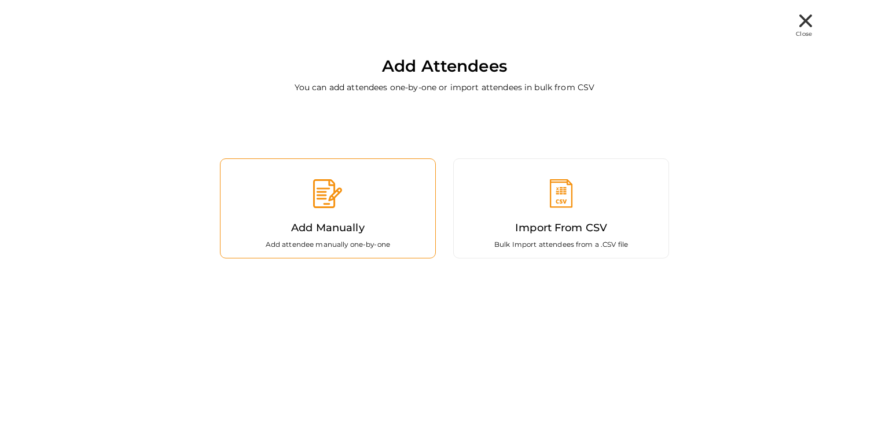
click at [313, 211] on div "Add Manually Add attendee manually one-by-one" at bounding box center [328, 208] width 216 height 100
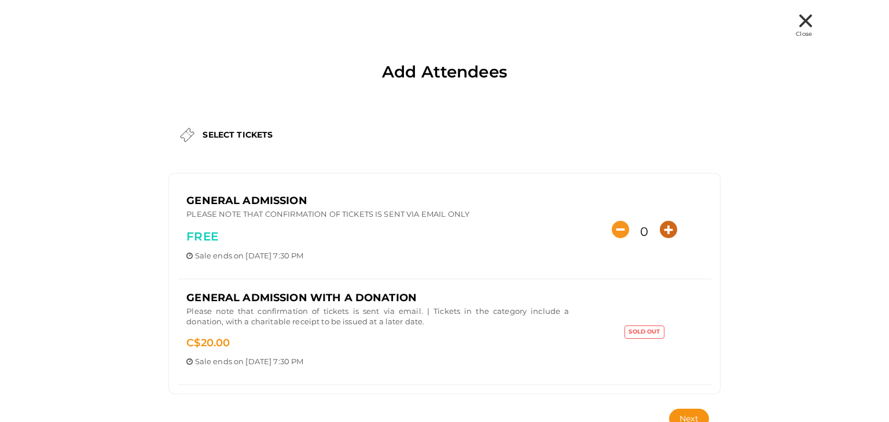
click at [669, 227] on icon "button" at bounding box center [667, 229] width 17 height 17
type input "4"
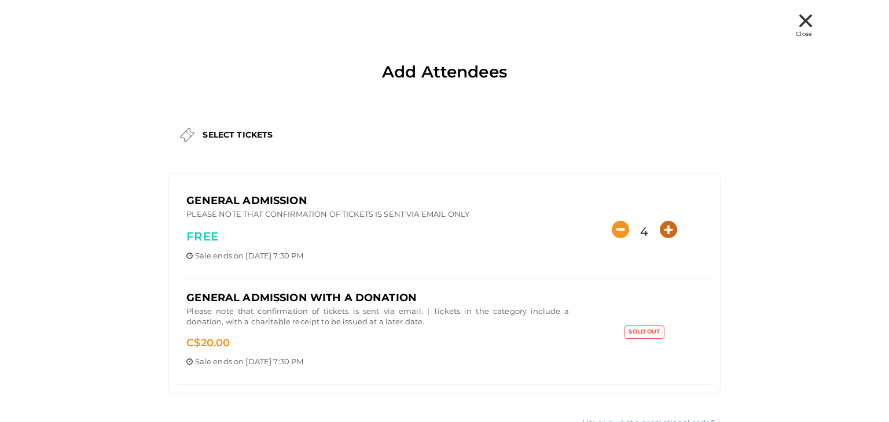
scroll to position [42, 0]
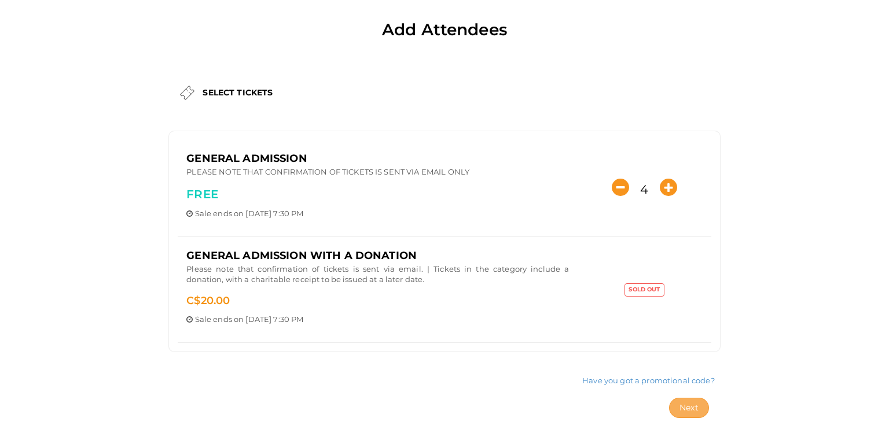
click at [687, 407] on span "Next" at bounding box center [688, 408] width 19 height 10
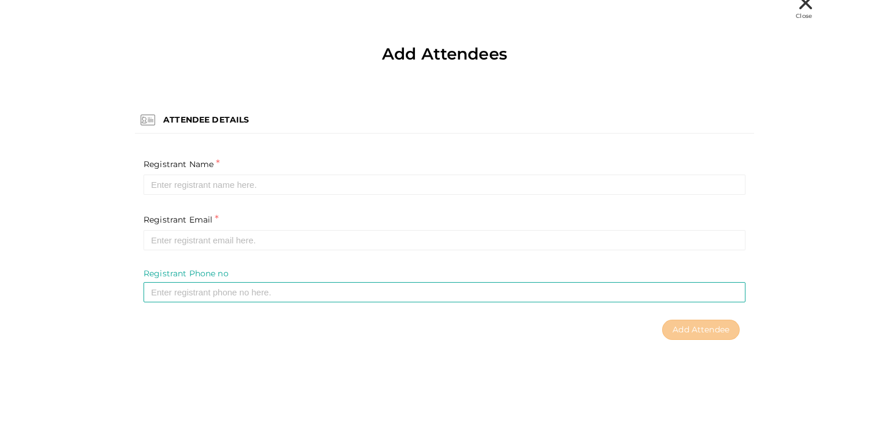
scroll to position [18, 0]
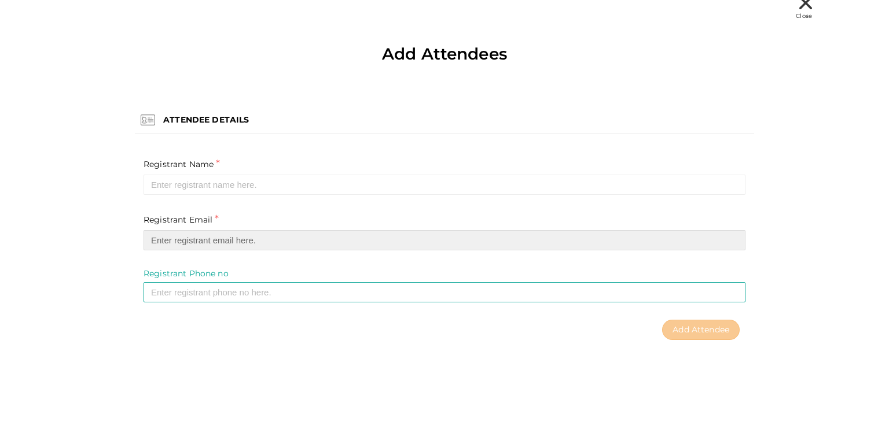
click at [164, 233] on input "email" at bounding box center [444, 240] width 602 height 20
paste input "lizemariekoekemoer@gmail.com"
type input "lizemariekoekemoer@gmail.com"
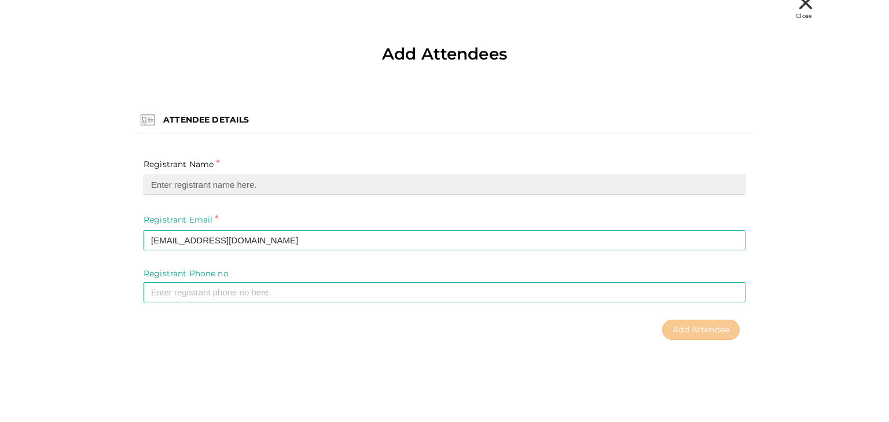
click at [188, 183] on input "text" at bounding box center [444, 185] width 602 height 20
paste input "Lize-Marie Koekemoer"
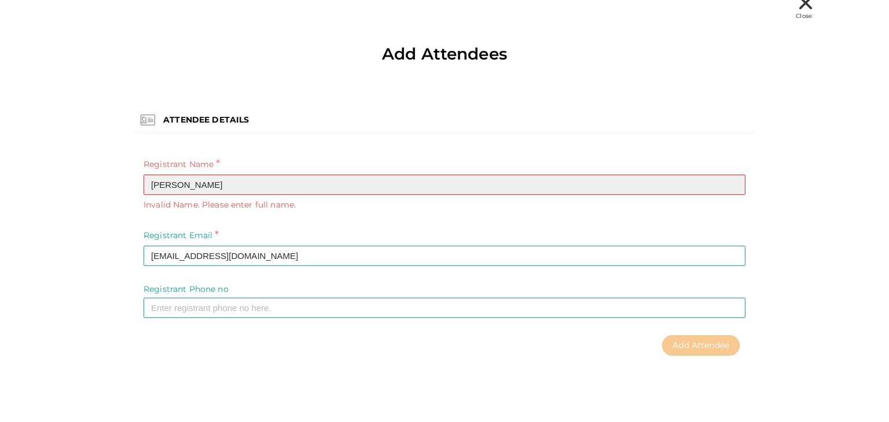
click at [165, 184] on input "Lize-Marie Koekemoer" at bounding box center [444, 185] width 602 height 20
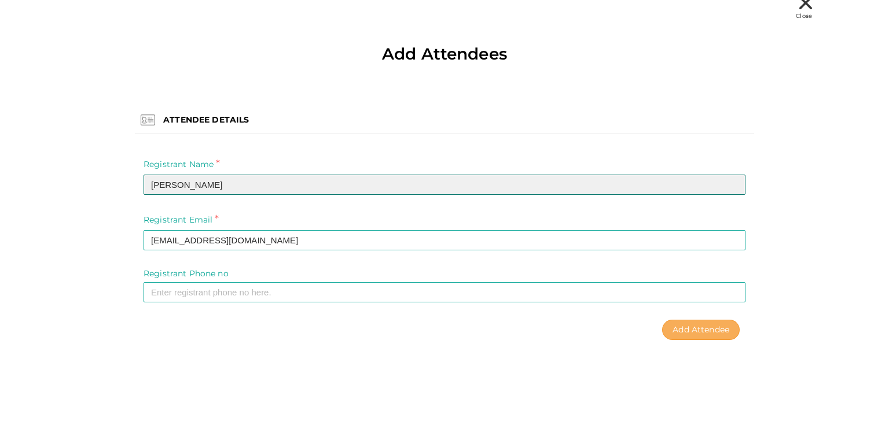
type input "LizeMarie Koekemoer"
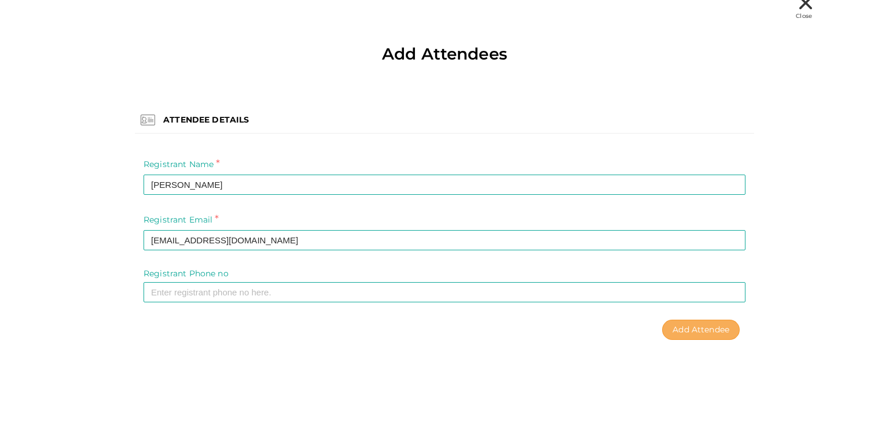
click at [680, 331] on span "Add Attendee" at bounding box center [700, 330] width 57 height 10
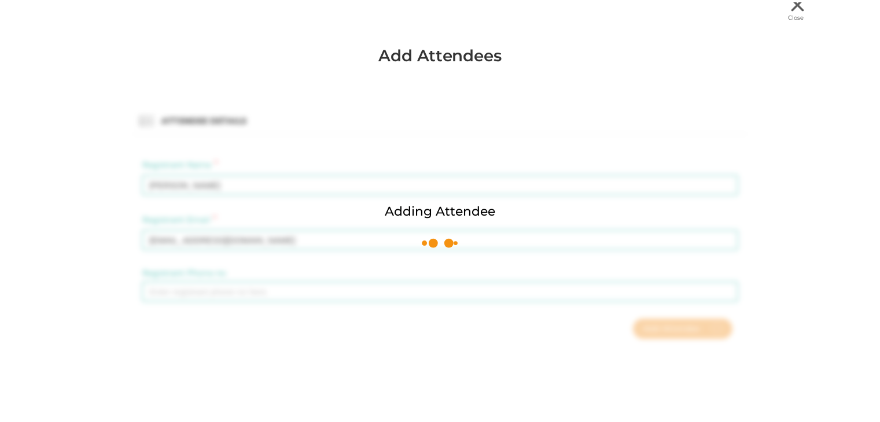
scroll to position [0, 0]
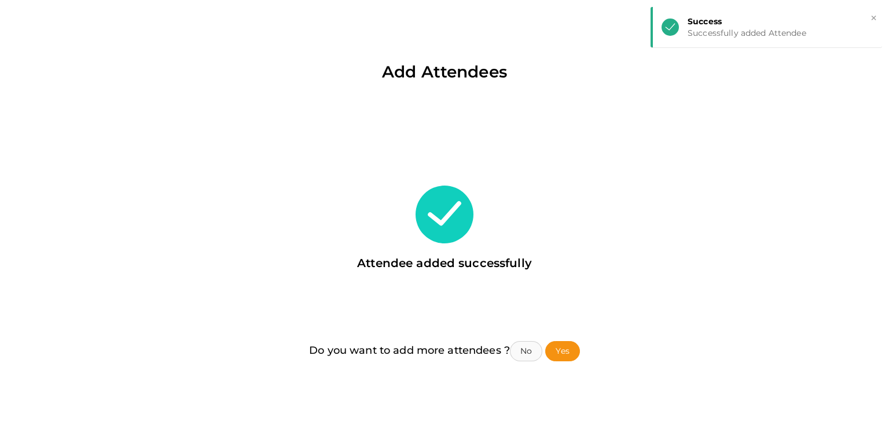
click at [525, 352] on button "No" at bounding box center [526, 351] width 32 height 20
